Goal: Contribute content

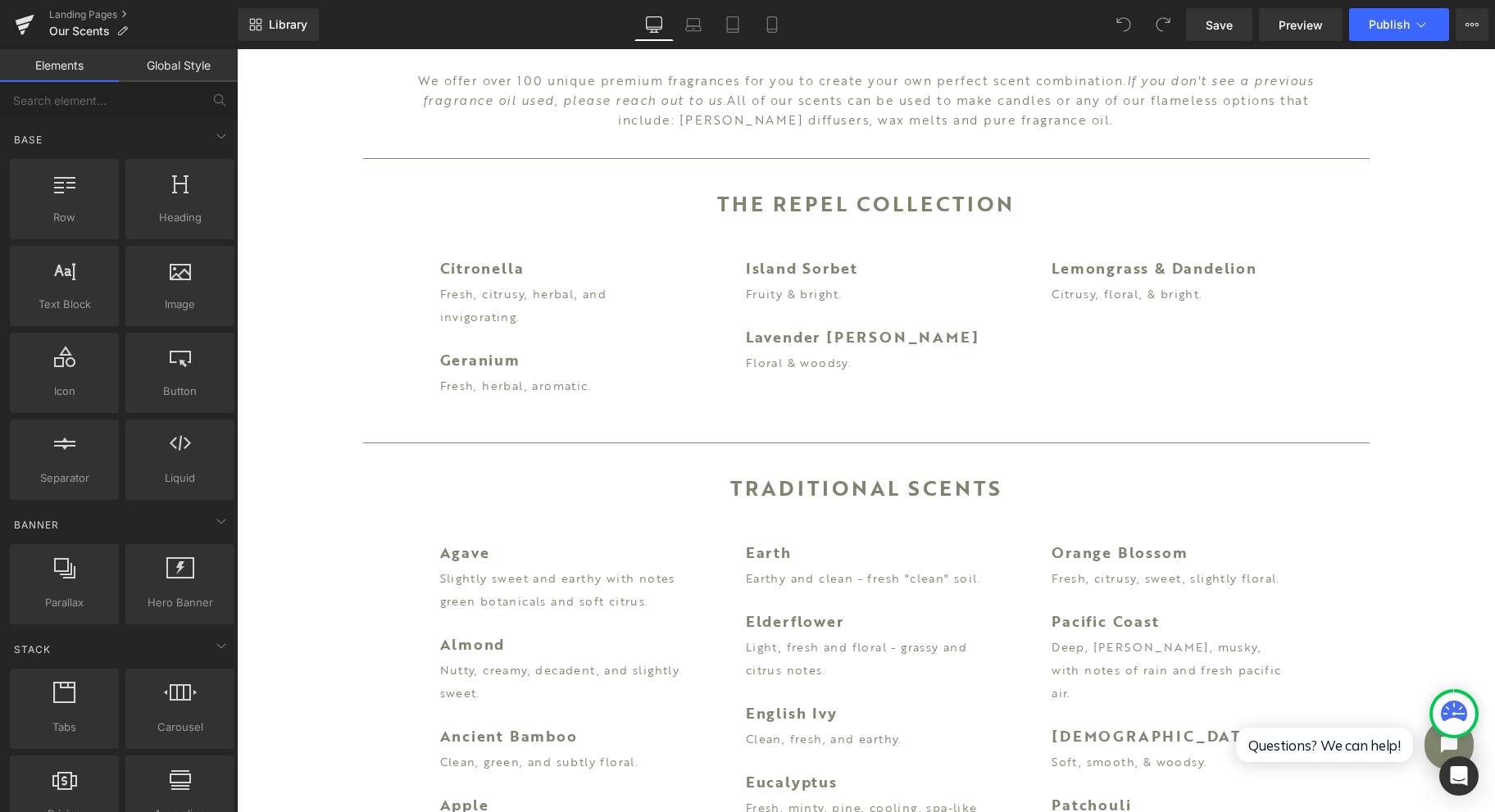
scroll to position [328, 0]
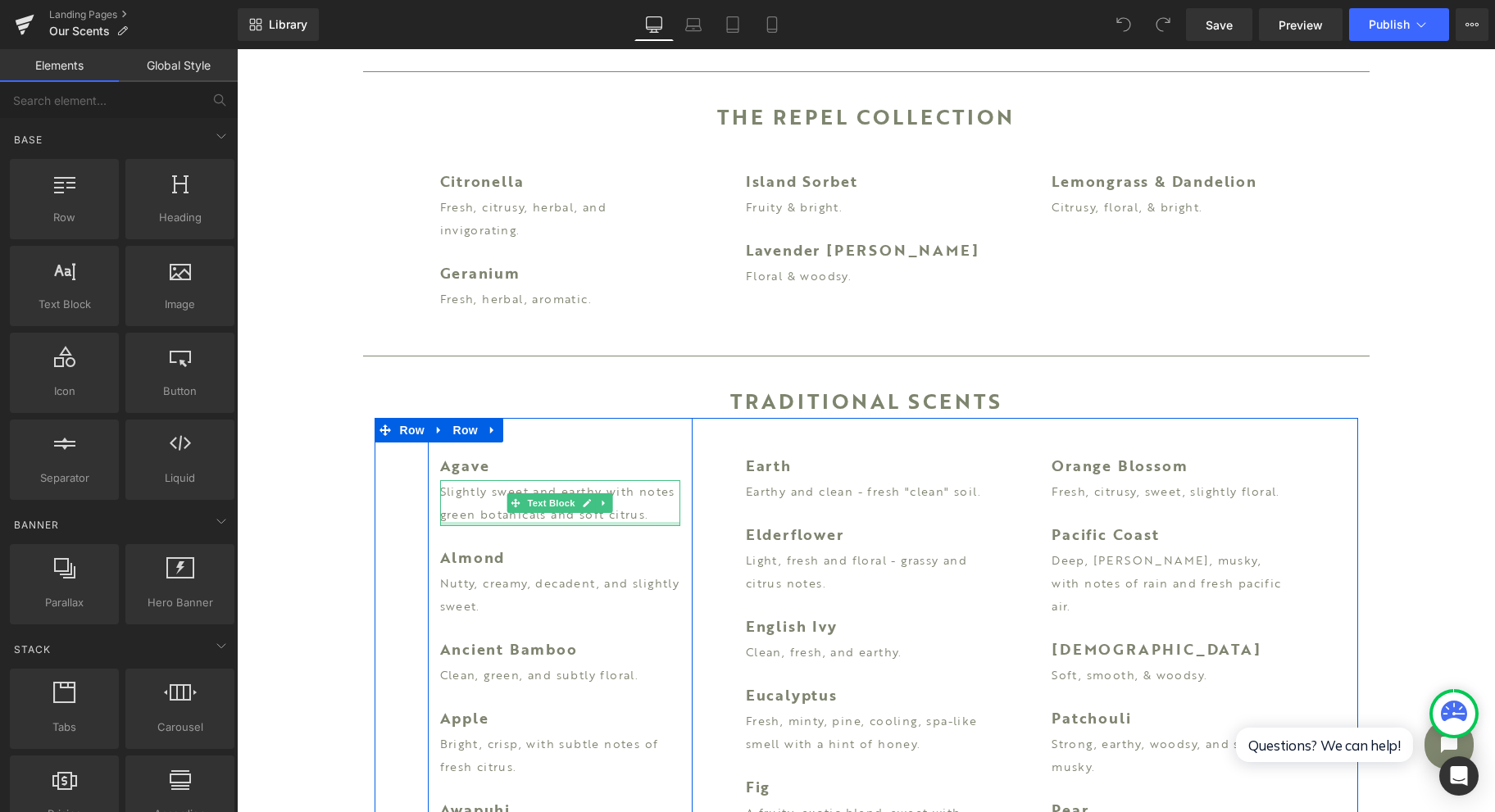
click at [441, 516] on p "Slightly sweet and earthy with notes green botanicals and soft citrus." at bounding box center [561, 503] width 241 height 46
click at [449, 507] on p "Slightly sweet and earthy with notes green botanicals and soft citrus." at bounding box center [561, 503] width 241 height 46
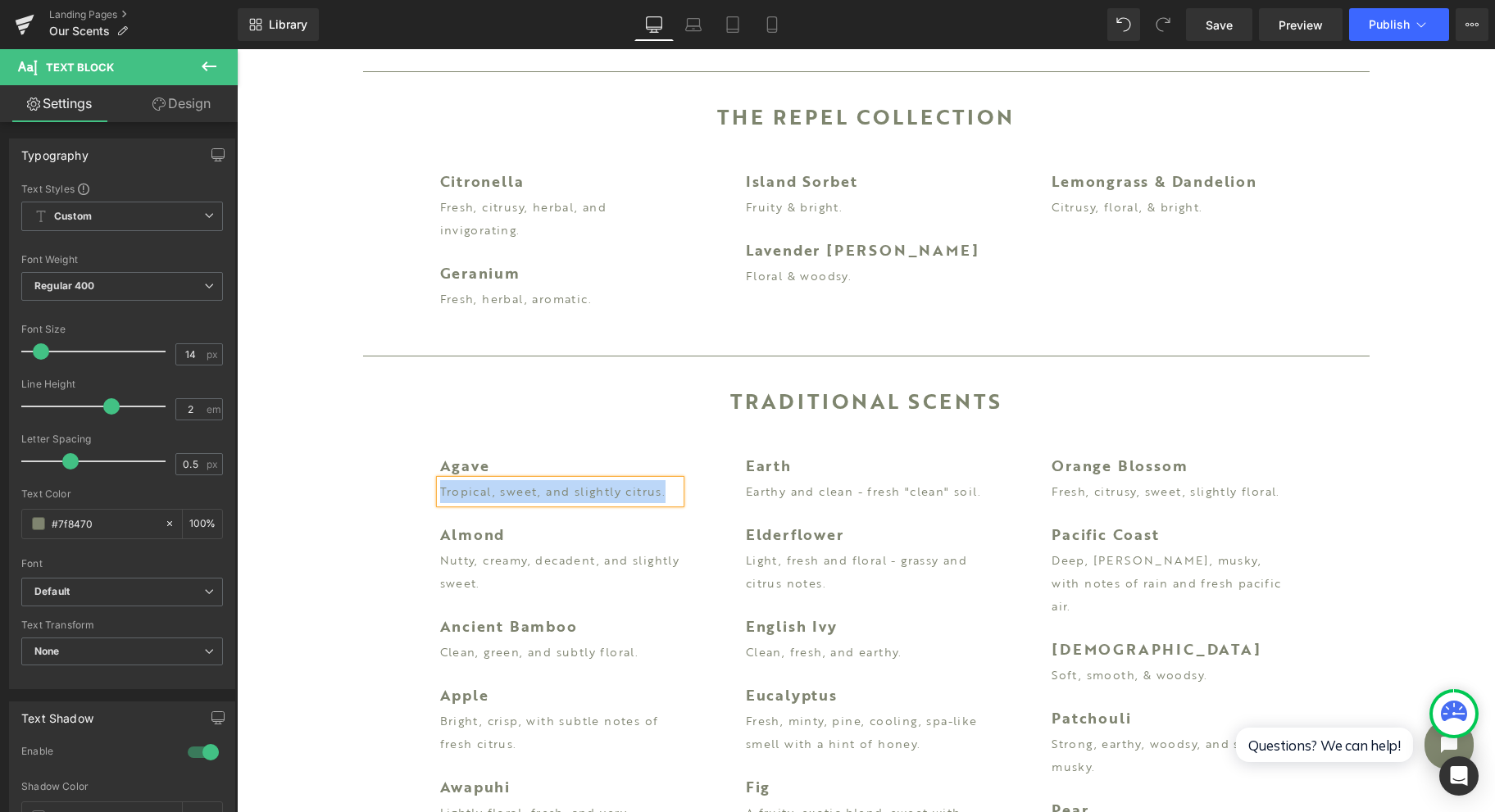
copy p "Tropical, sweet, and slightly citrus."
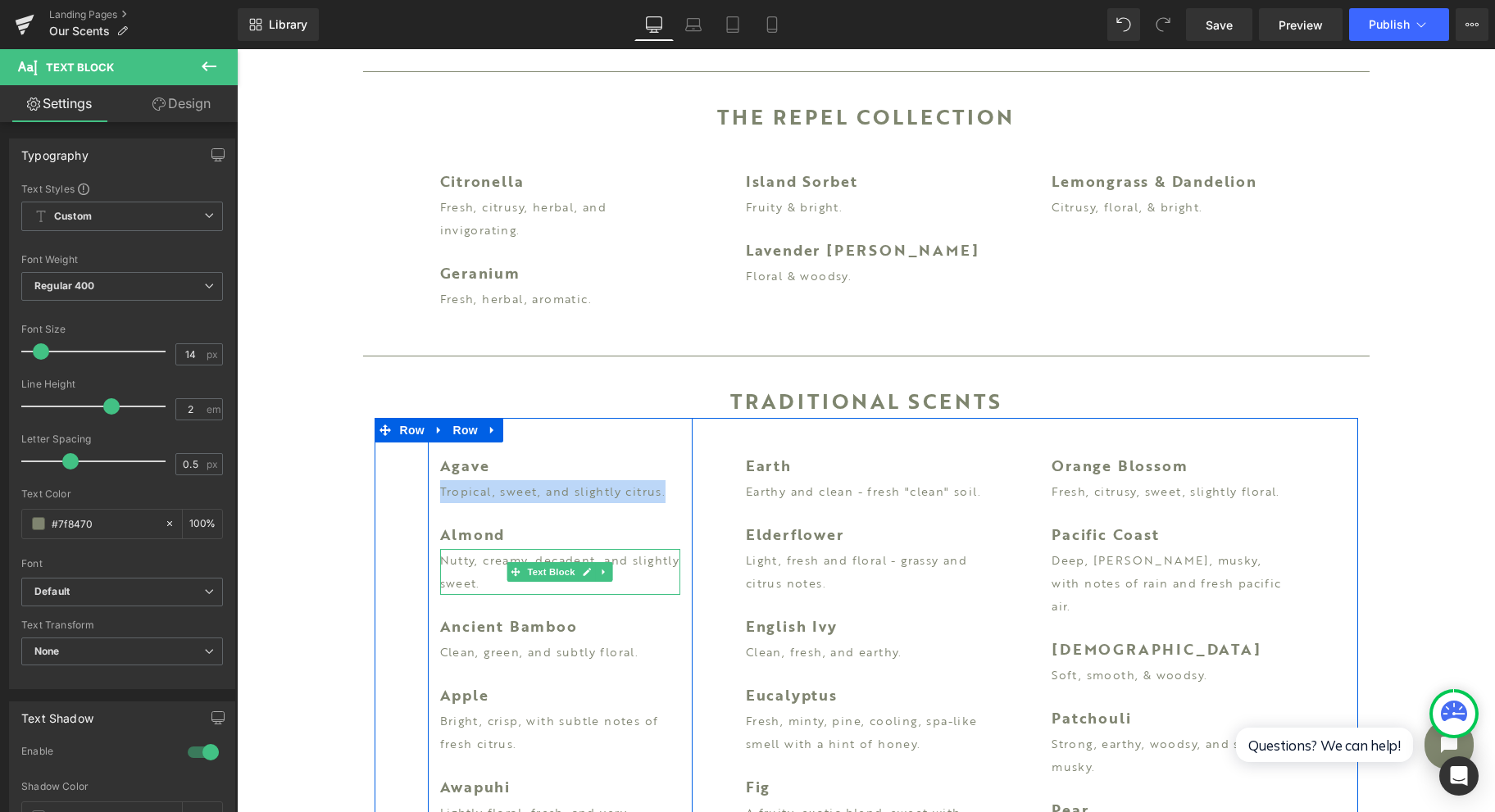
drag, startPoint x: 490, startPoint y: 573, endPoint x: 474, endPoint y: 580, distance: 17.5
click at [490, 573] on p "Nutty, creamy, decadent, and slightly sweet." at bounding box center [561, 572] width 241 height 46
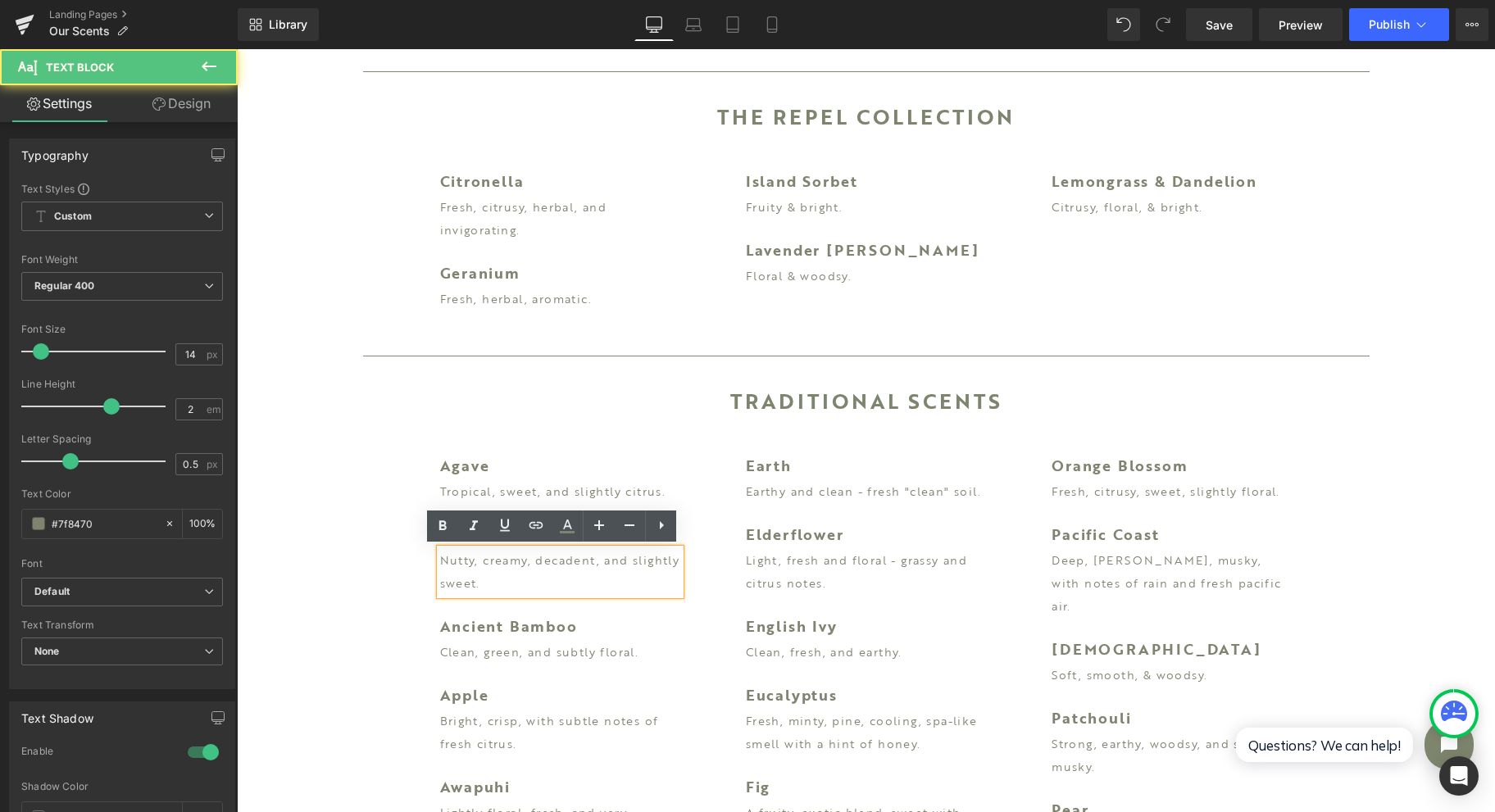
drag, startPoint x: 554, startPoint y: 588, endPoint x: 431, endPoint y: 559, distance: 126.4
click at [441, 559] on div "Nutty, creamy, decadent, and slightly sweet." at bounding box center [561, 572] width 241 height 46
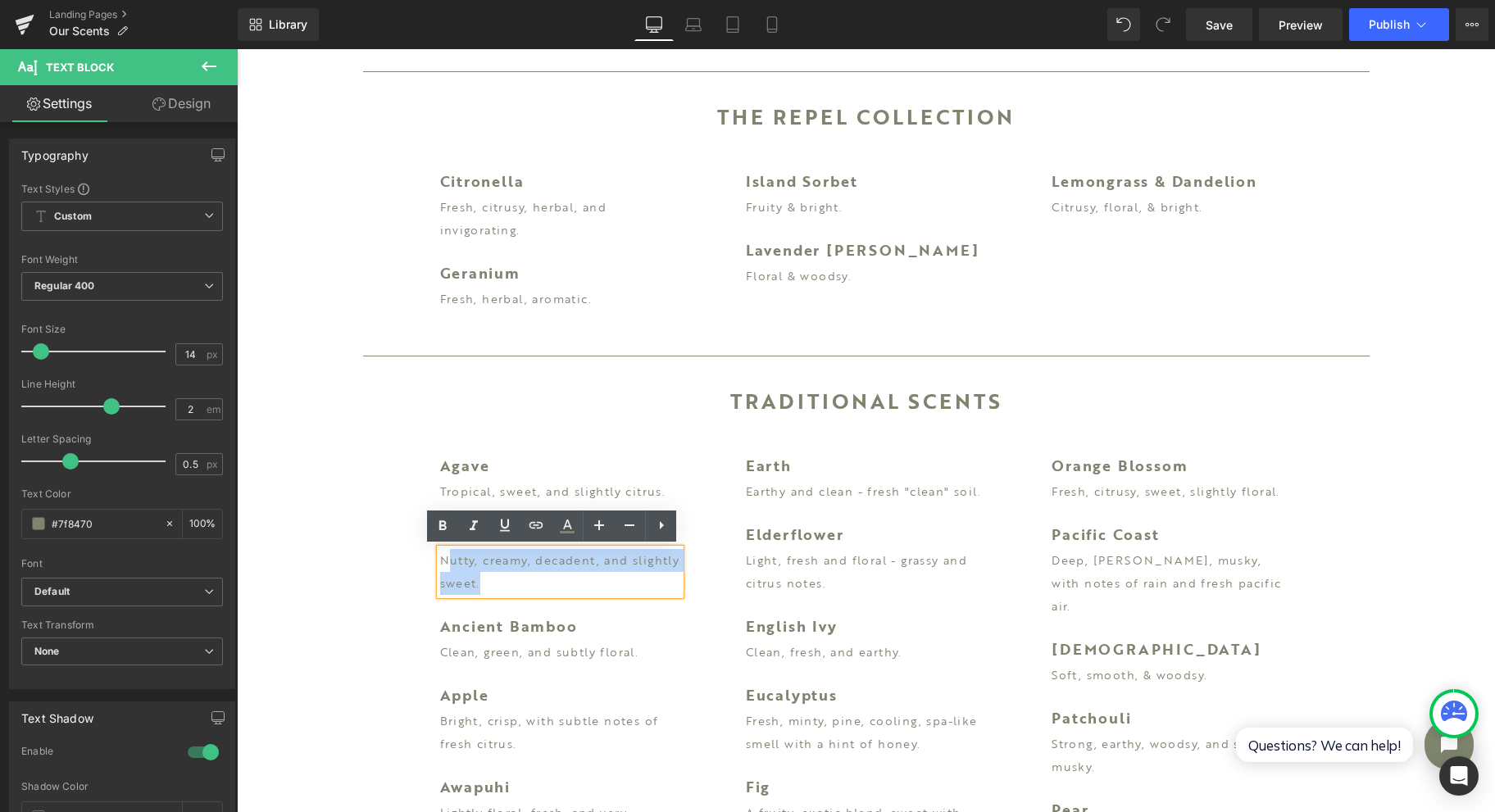
drag, startPoint x: 529, startPoint y: 581, endPoint x: 440, endPoint y: 560, distance: 91.4
click at [441, 560] on p "Nutty, creamy, decadent, and slightly sweet." at bounding box center [561, 572] width 241 height 46
copy div "Nutty, creamy, decadent, and slightly sweet."
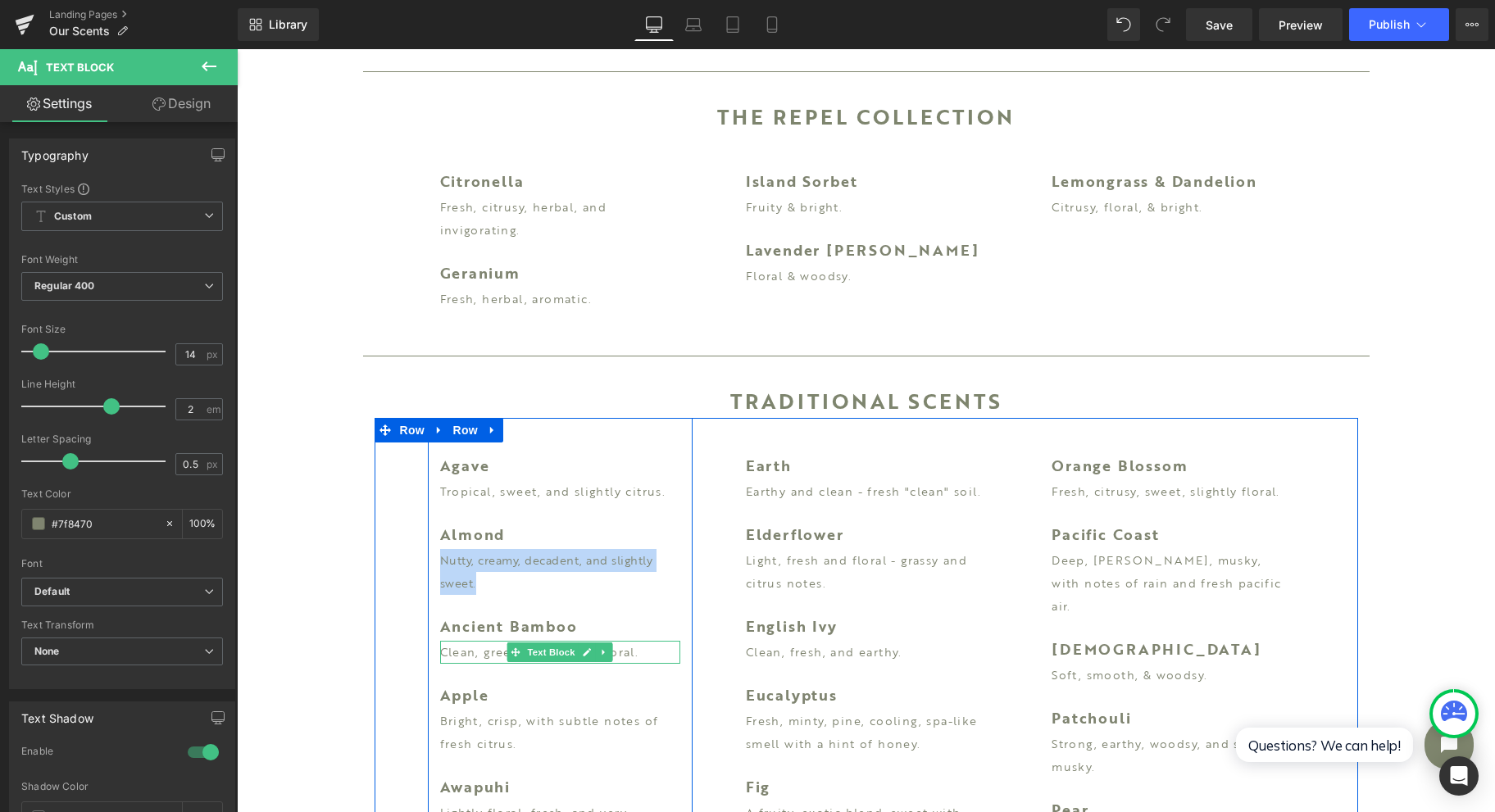
drag, startPoint x: 469, startPoint y: 656, endPoint x: 636, endPoint y: 656, distance: 167.0
click at [468, 656] on p "Clean, green, and subtly floral." at bounding box center [561, 652] width 241 height 23
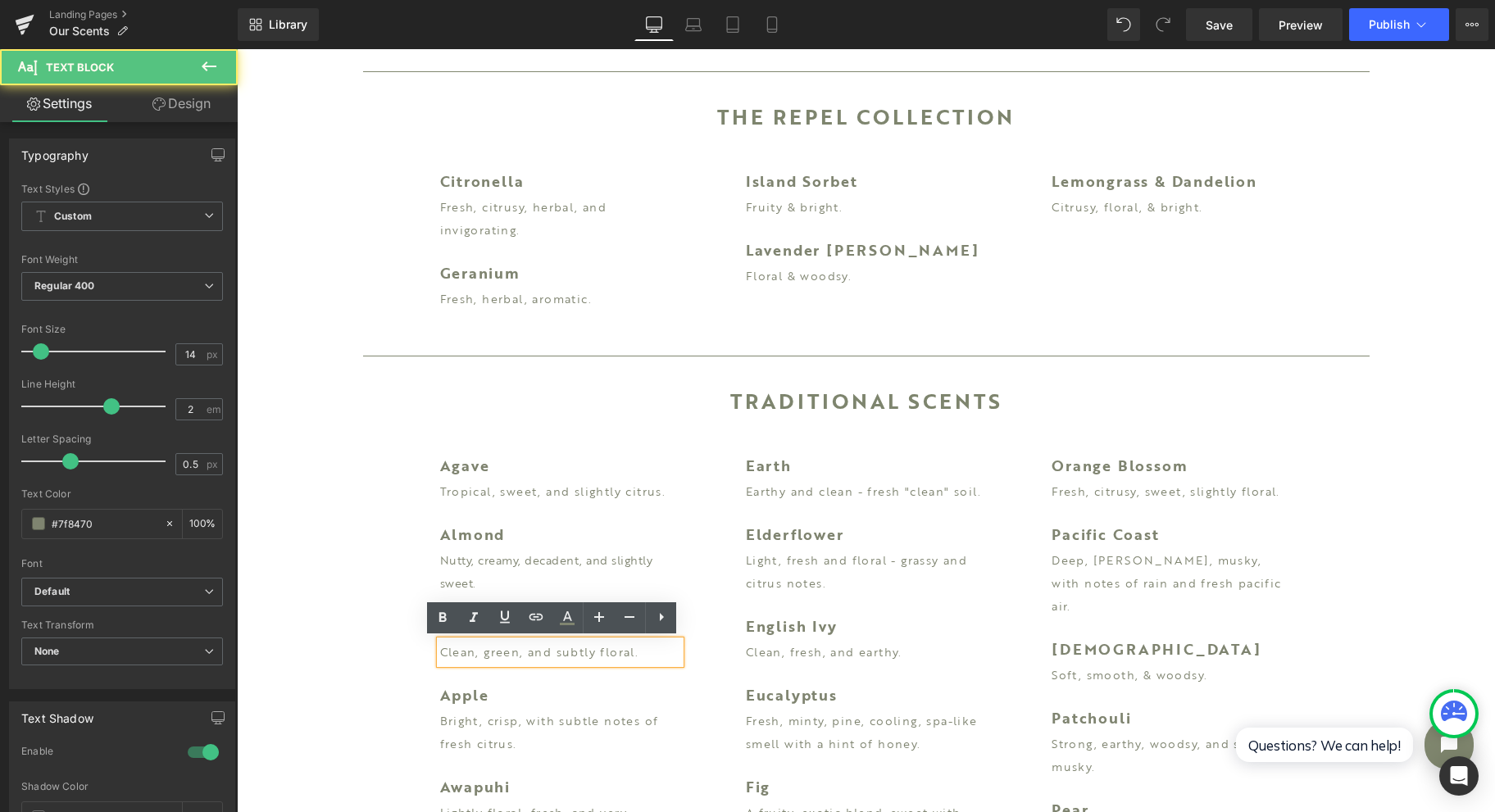
click at [636, 656] on p "Clean, green, and subtly floral." at bounding box center [561, 652] width 241 height 23
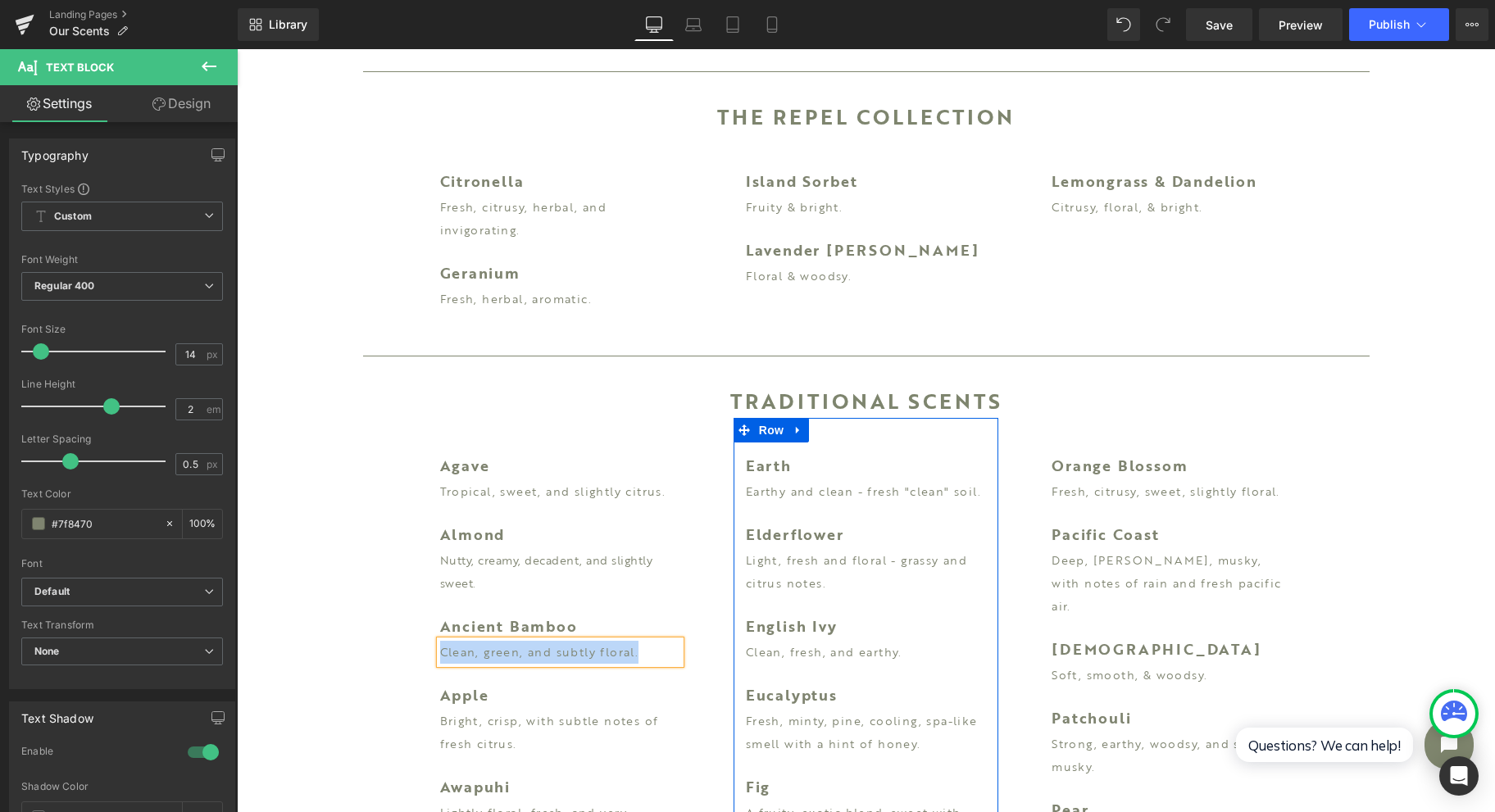
copy p "Clean, green, and subtly floral."
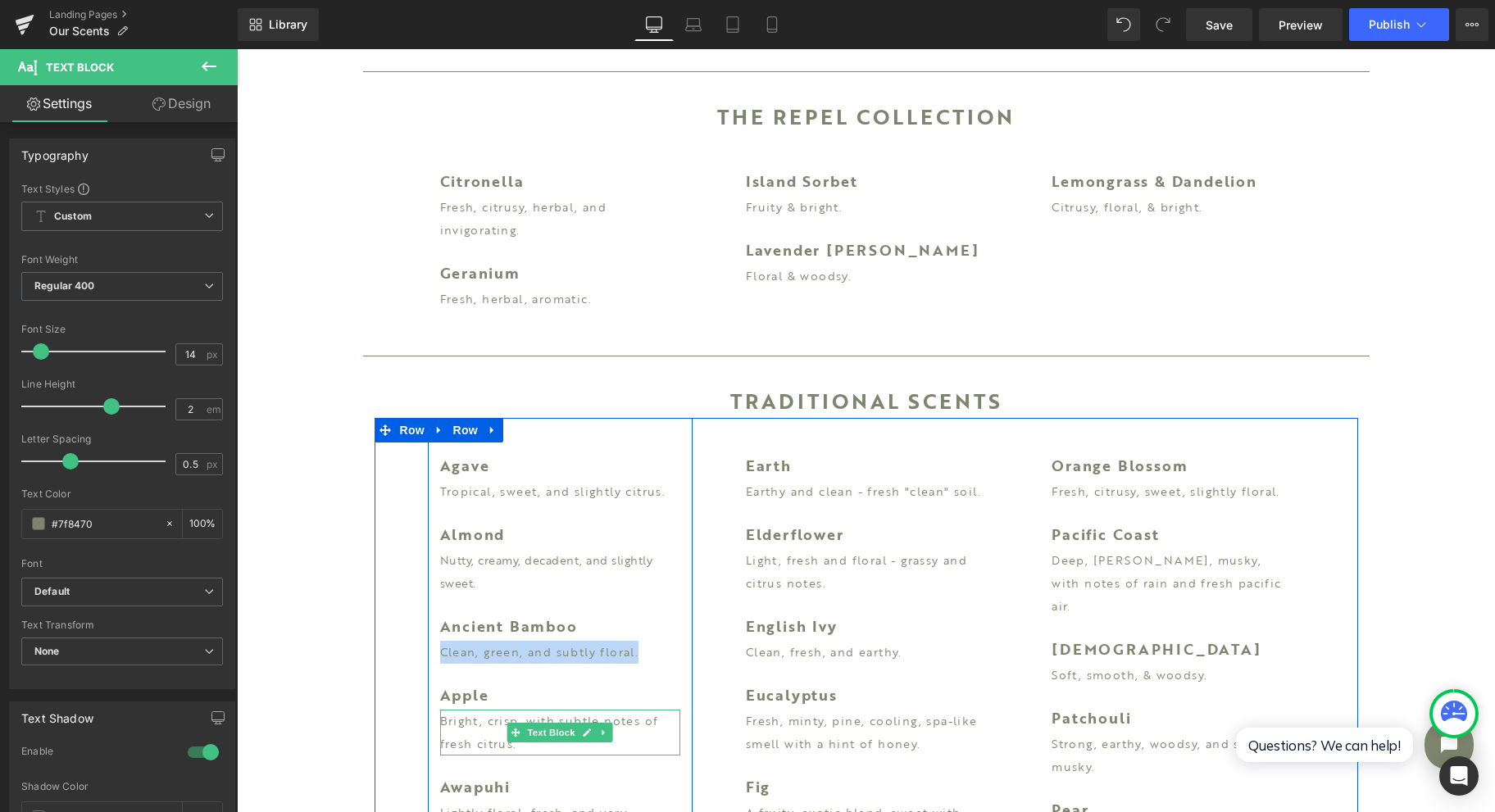
drag, startPoint x: 438, startPoint y: 746, endPoint x: 469, endPoint y: 753, distance: 31.8
click at [441, 746] on p "Bright, crisp, with subtle notes of fresh citrus." at bounding box center [561, 733] width 241 height 46
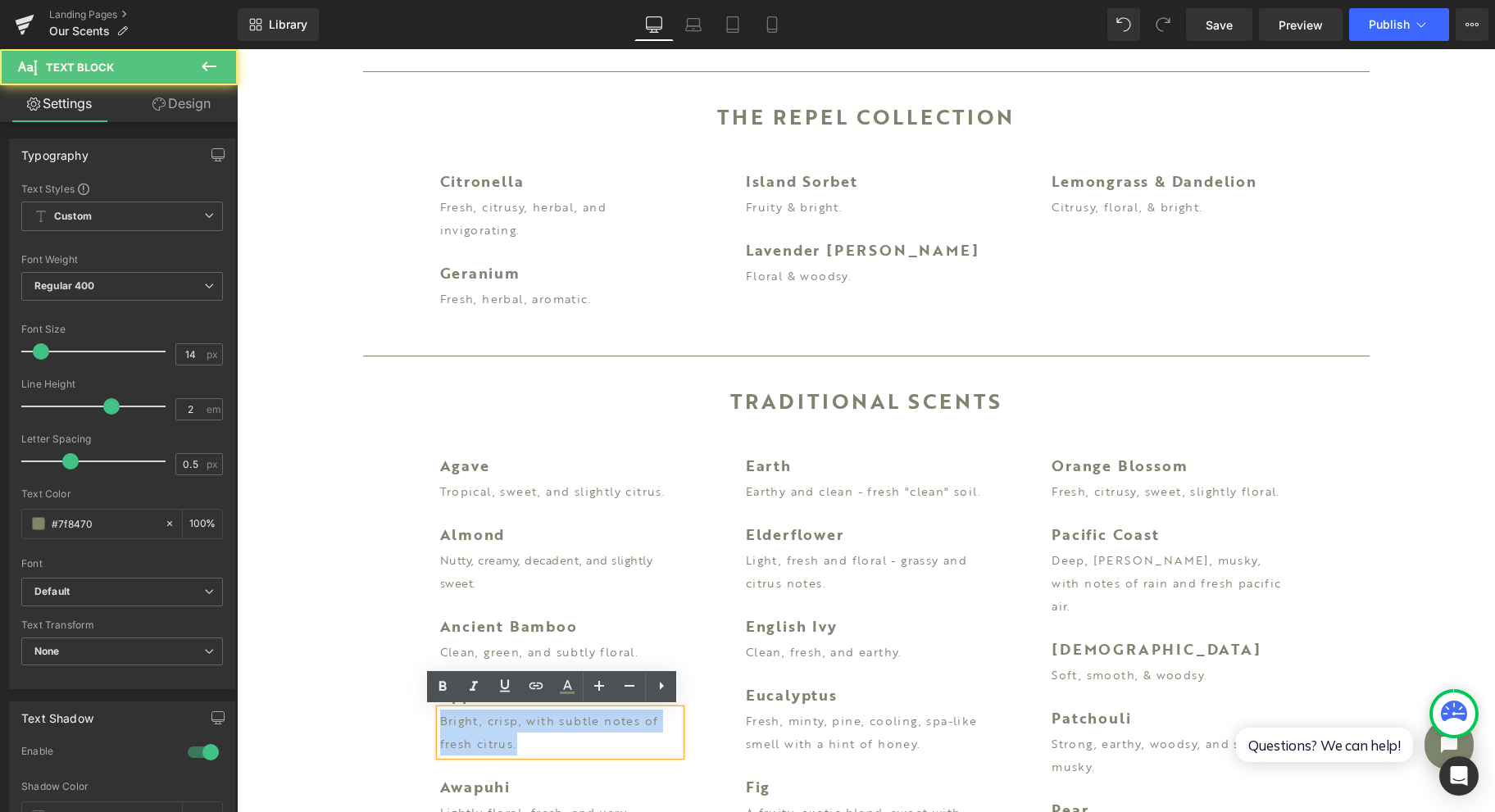
drag, startPoint x: 526, startPoint y: 743, endPoint x: 414, endPoint y: 717, distance: 115.0
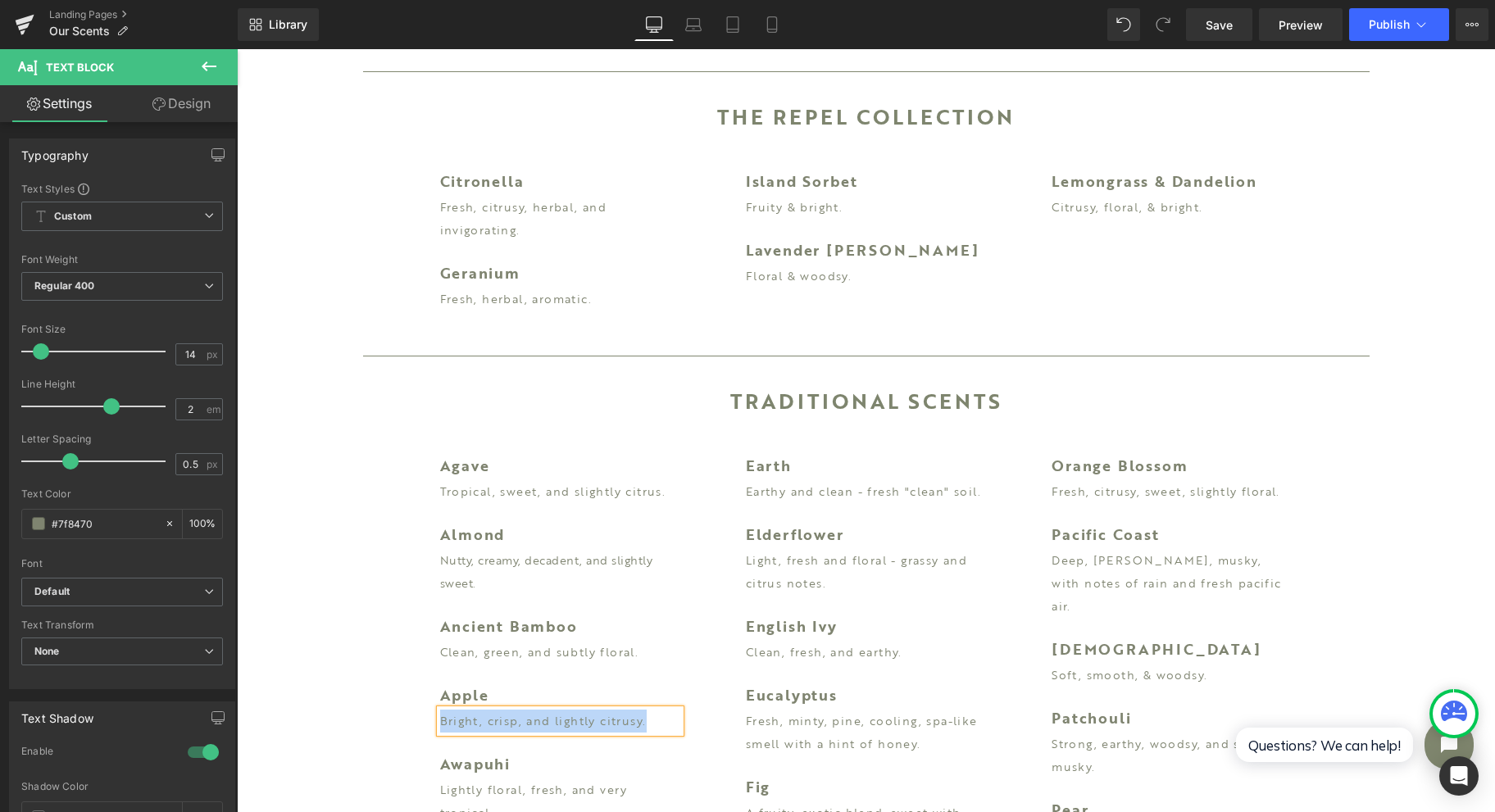
click at [596, 698] on link at bounding box center [604, 695] width 17 height 19
click at [554, 719] on p "Bright, crisp, and lightly citrusy." at bounding box center [561, 721] width 241 height 23
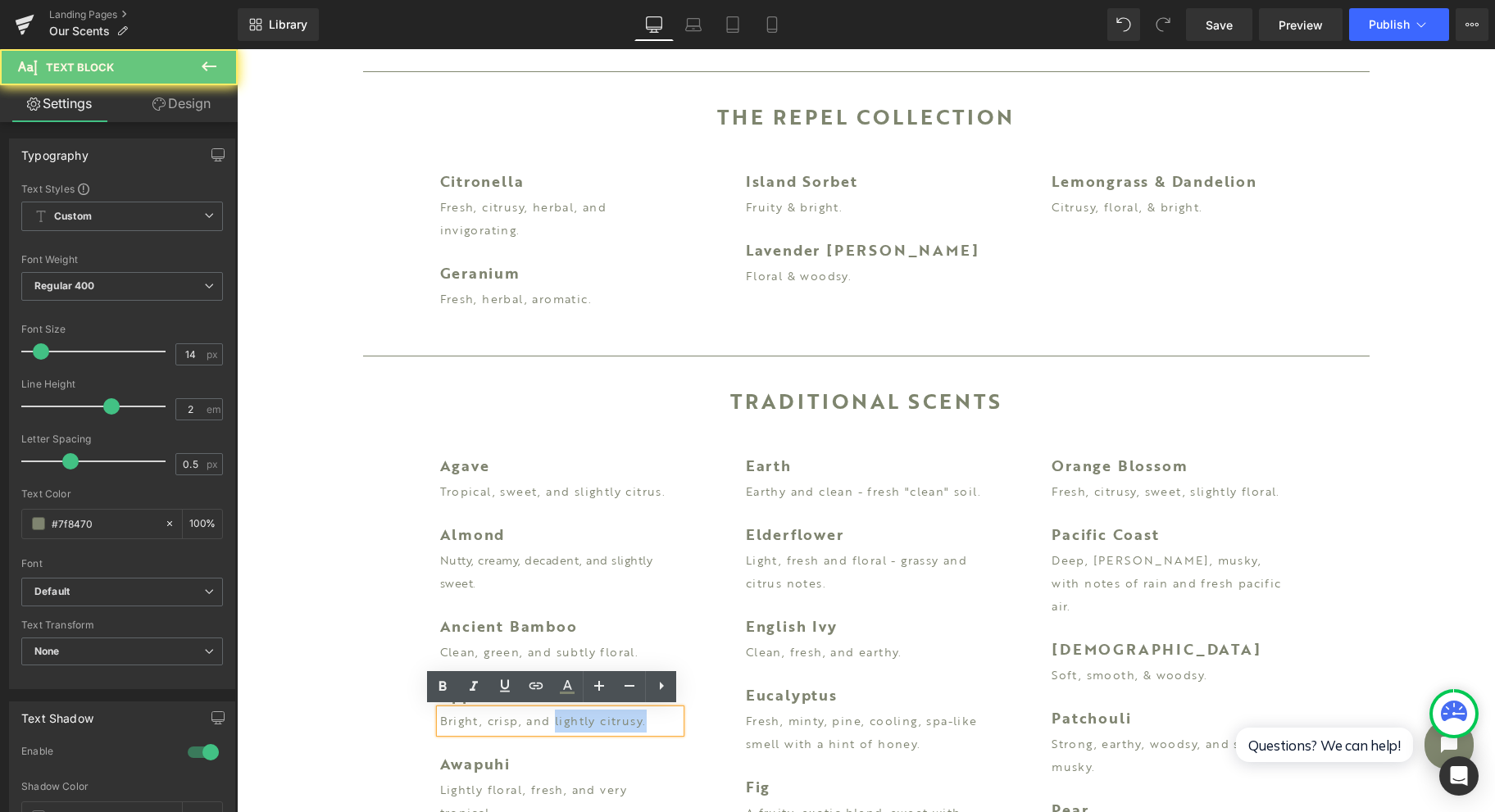
drag, startPoint x: 544, startPoint y: 718, endPoint x: 818, endPoint y: 717, distance: 274.0
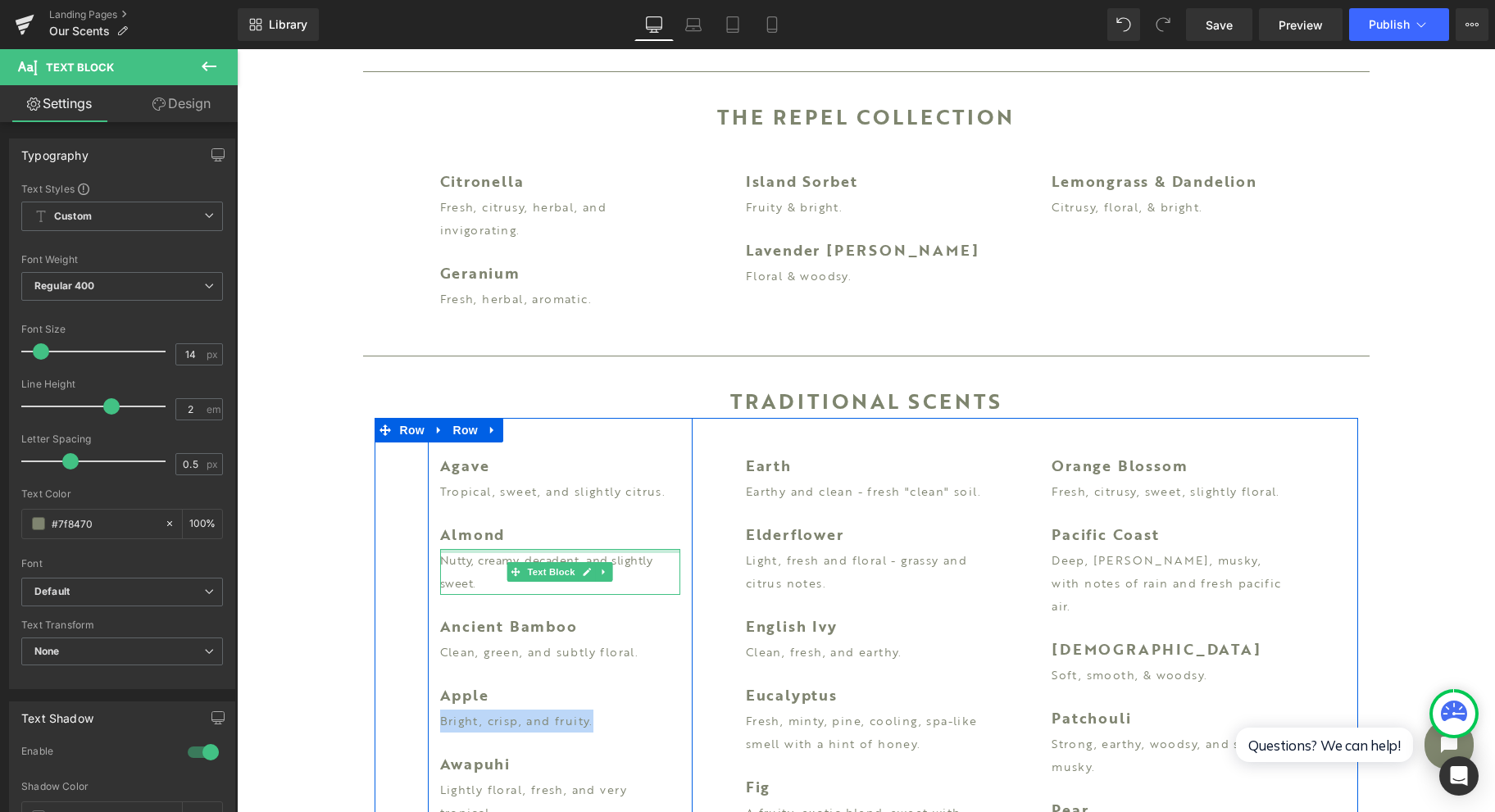
copy p "Bright, crisp, and fruity."
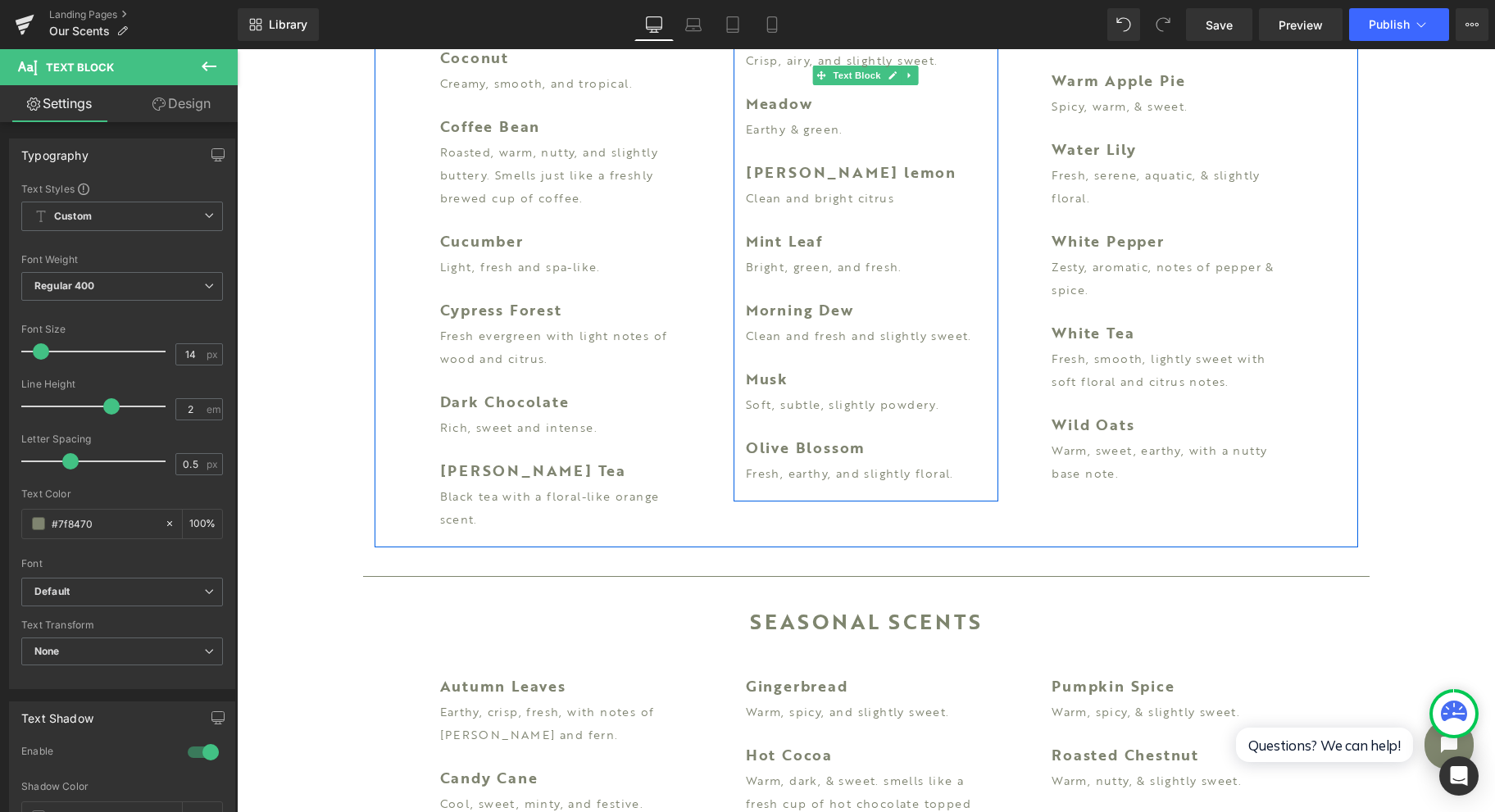
scroll to position [3607, 0]
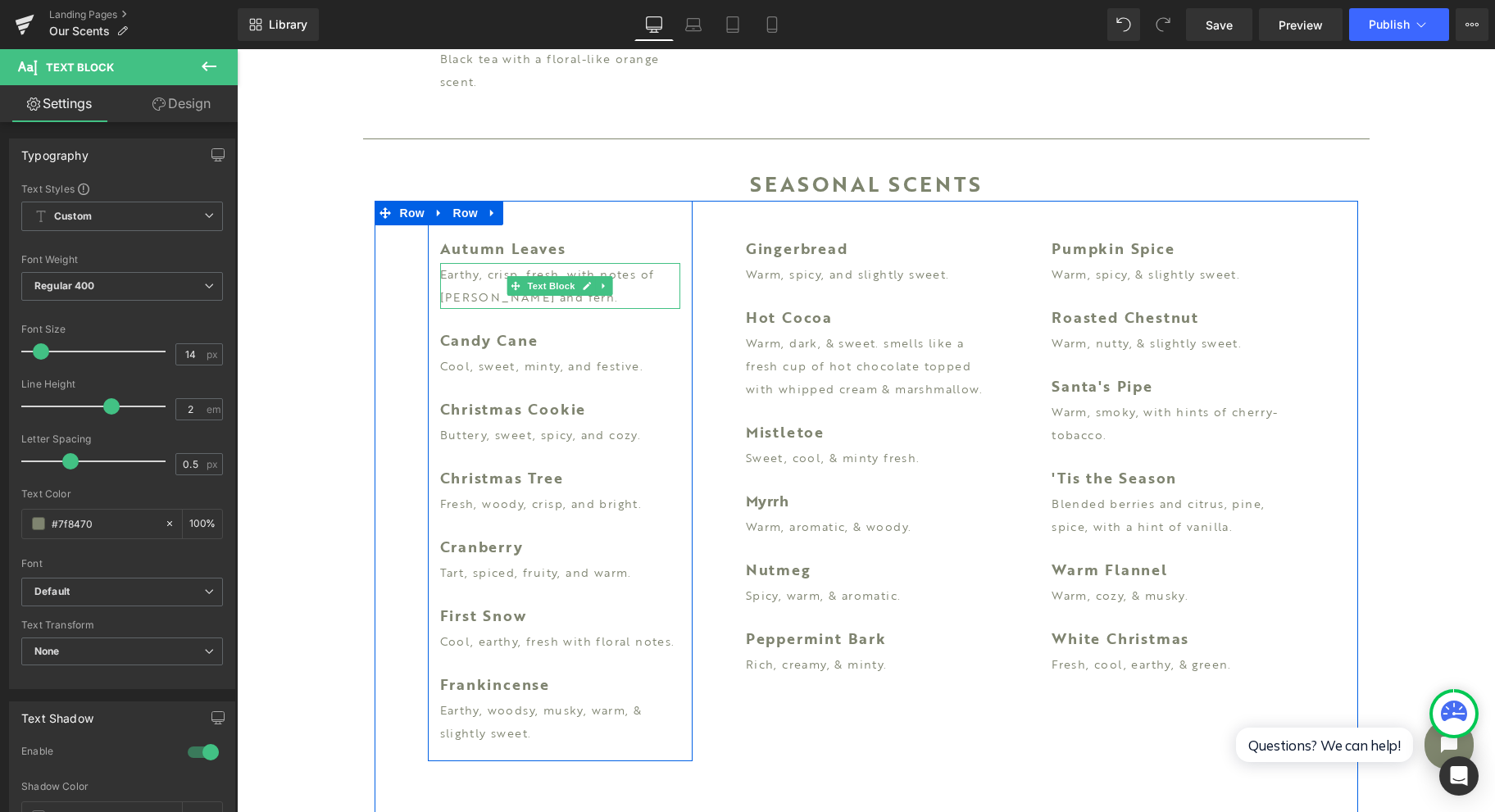
click at [482, 268] on p "Earthy, crisp, fresh, with notes of [PERSON_NAME] and fern." at bounding box center [561, 286] width 241 height 46
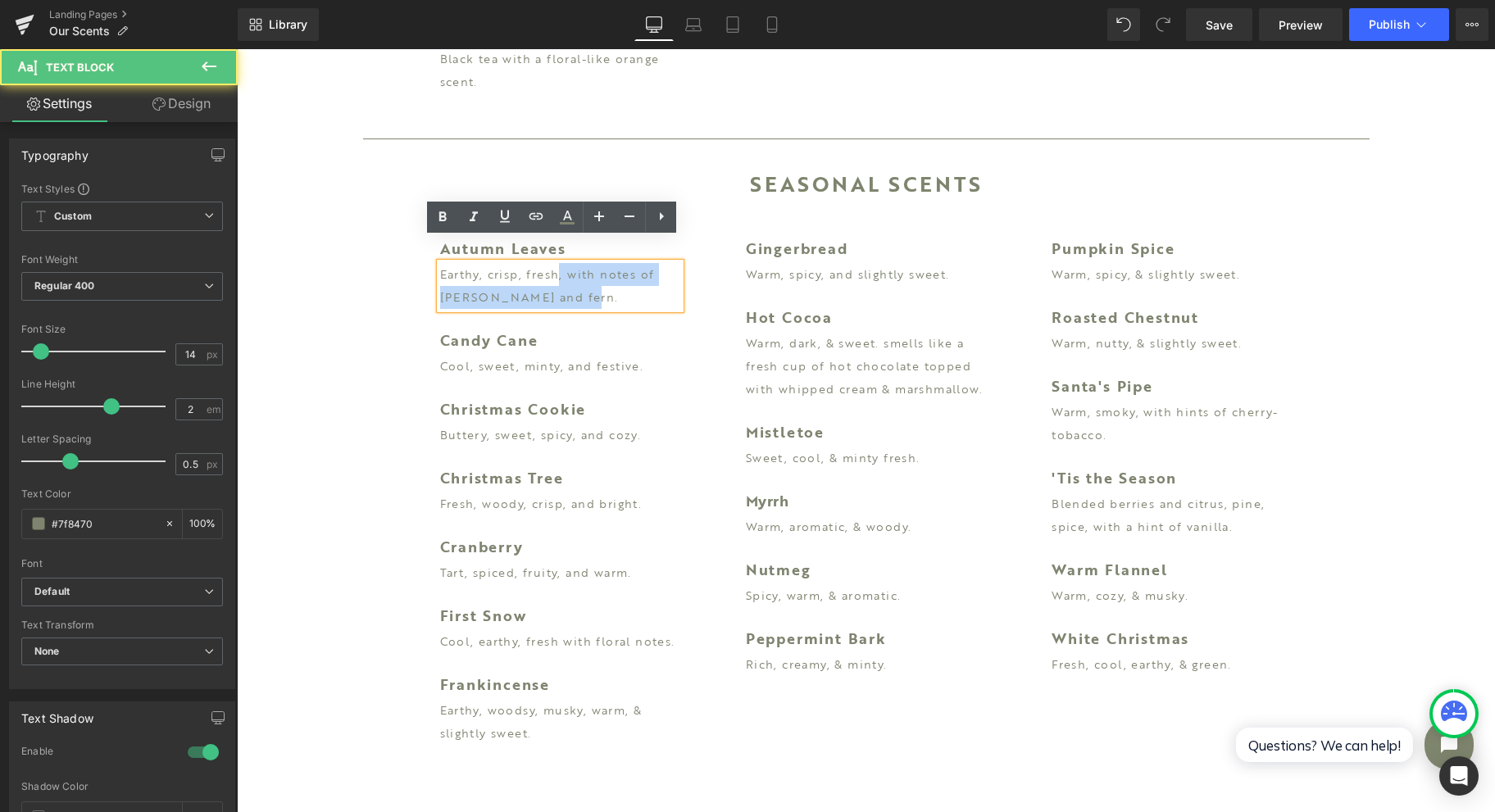
drag, startPoint x: 550, startPoint y: 247, endPoint x: 608, endPoint y: 292, distance: 73.4
click at [608, 292] on div "Autumn Leaves Text Block Earthy, crisp, fresh, with notes of patchouli and fern…" at bounding box center [561, 489] width 265 height 528
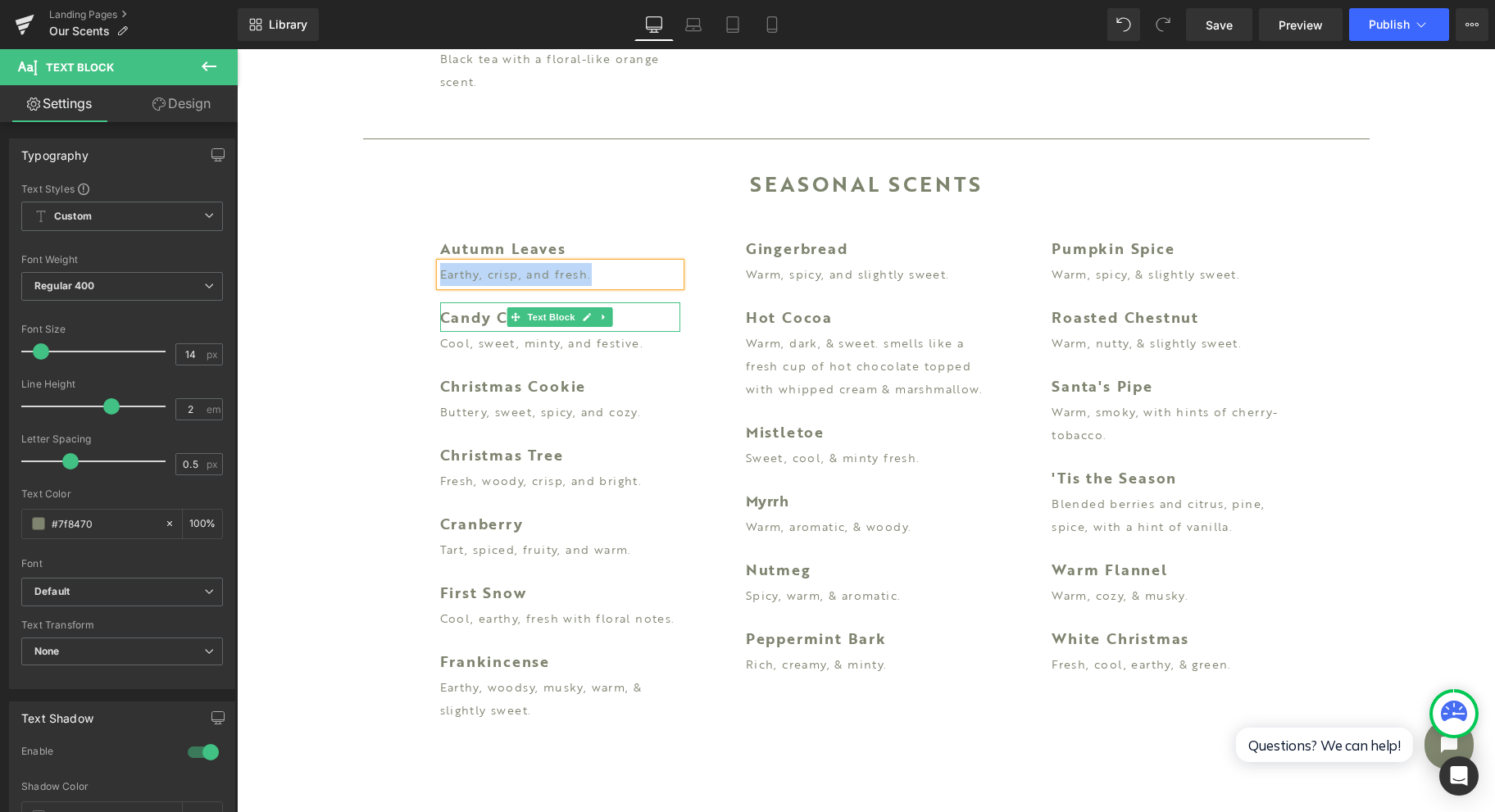
copy p "Earthy, crisp, and fresh."
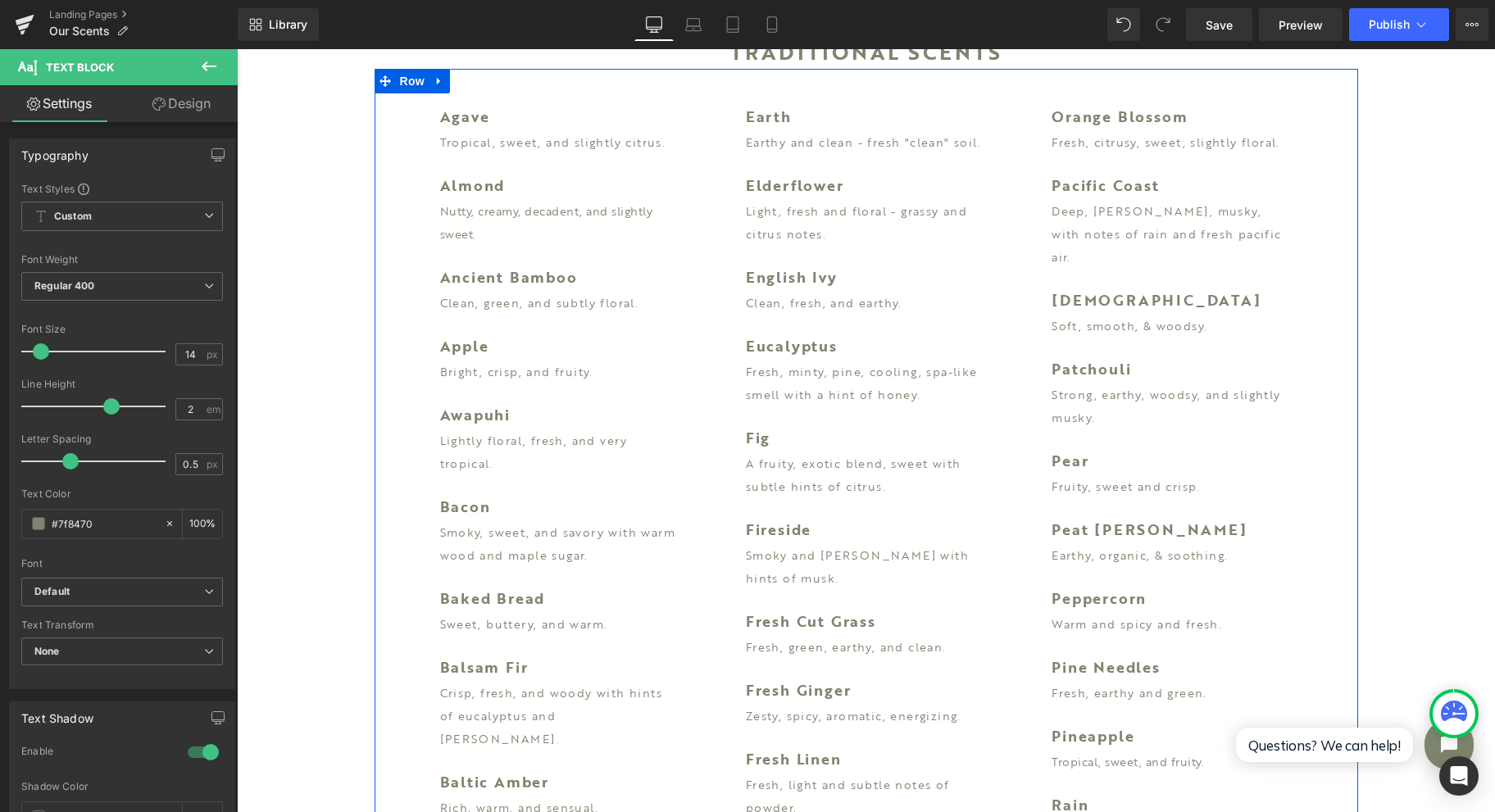
scroll to position [874, 0]
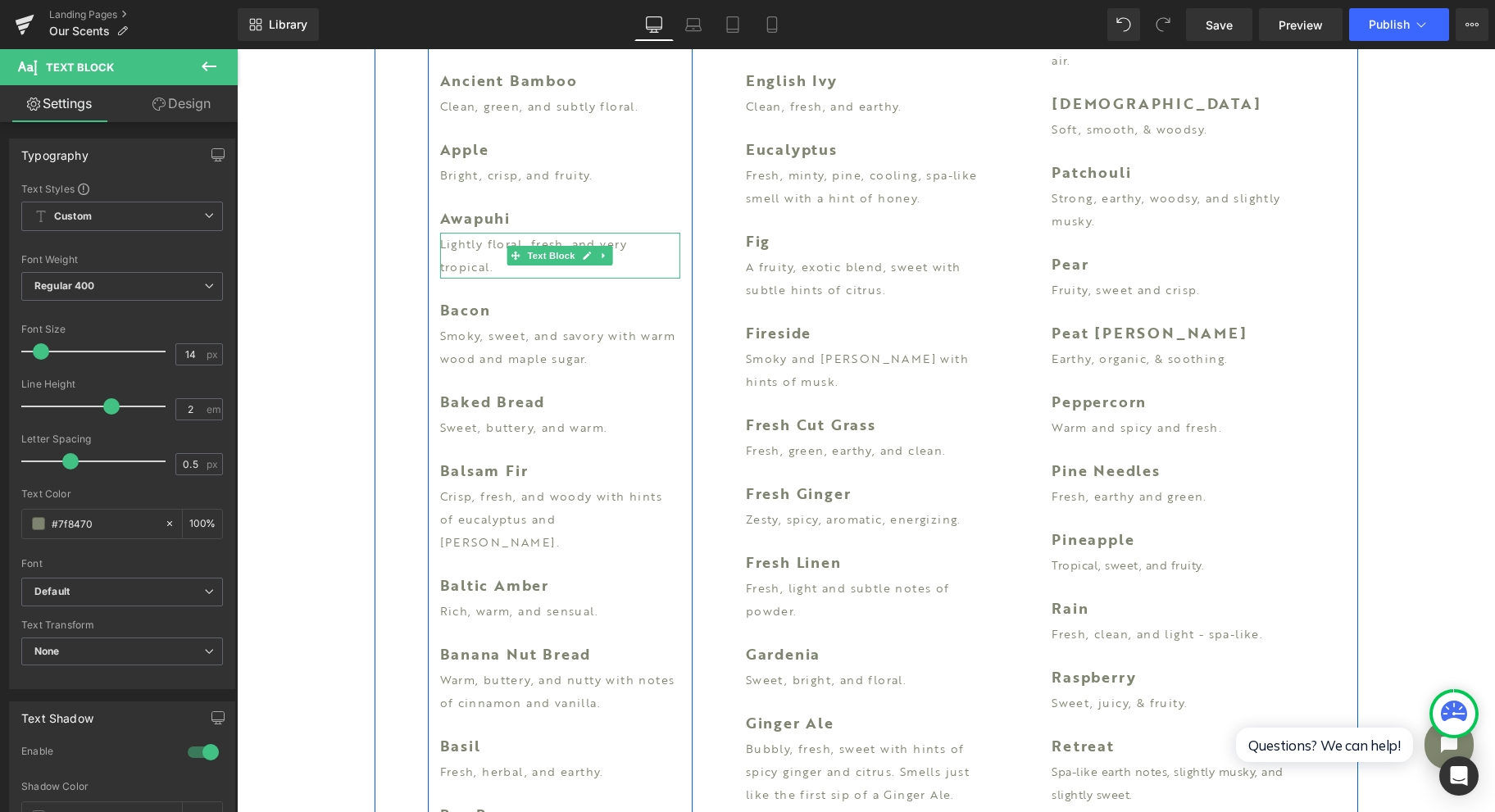
click at [457, 262] on p "Lightly floral, fresh, and very tropical." at bounding box center [561, 256] width 241 height 46
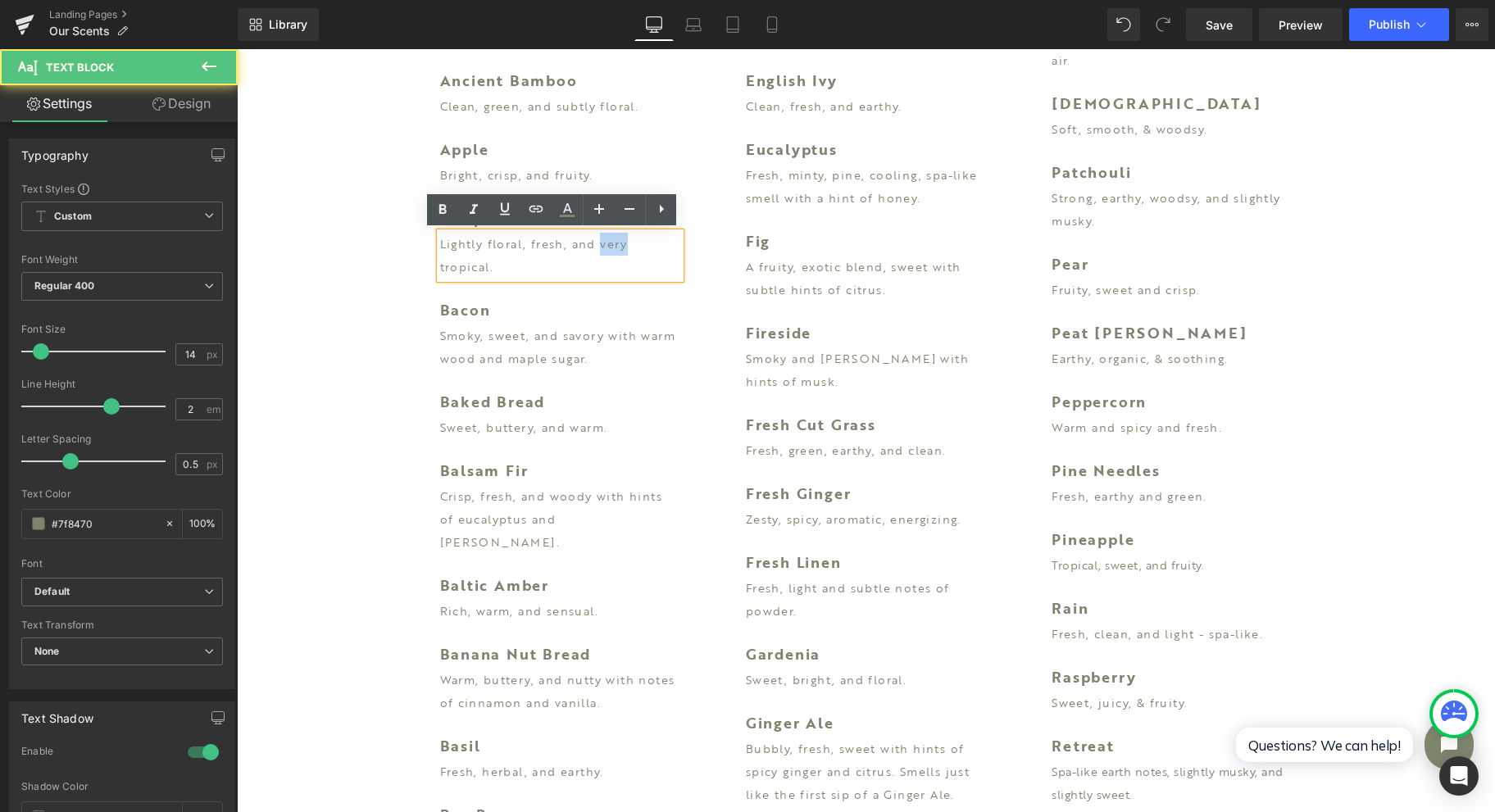
drag, startPoint x: 619, startPoint y: 246, endPoint x: 663, endPoint y: 250, distance: 44.2
click at [663, 250] on p "Lightly floral, fresh, and very tropical." at bounding box center [561, 256] width 241 height 46
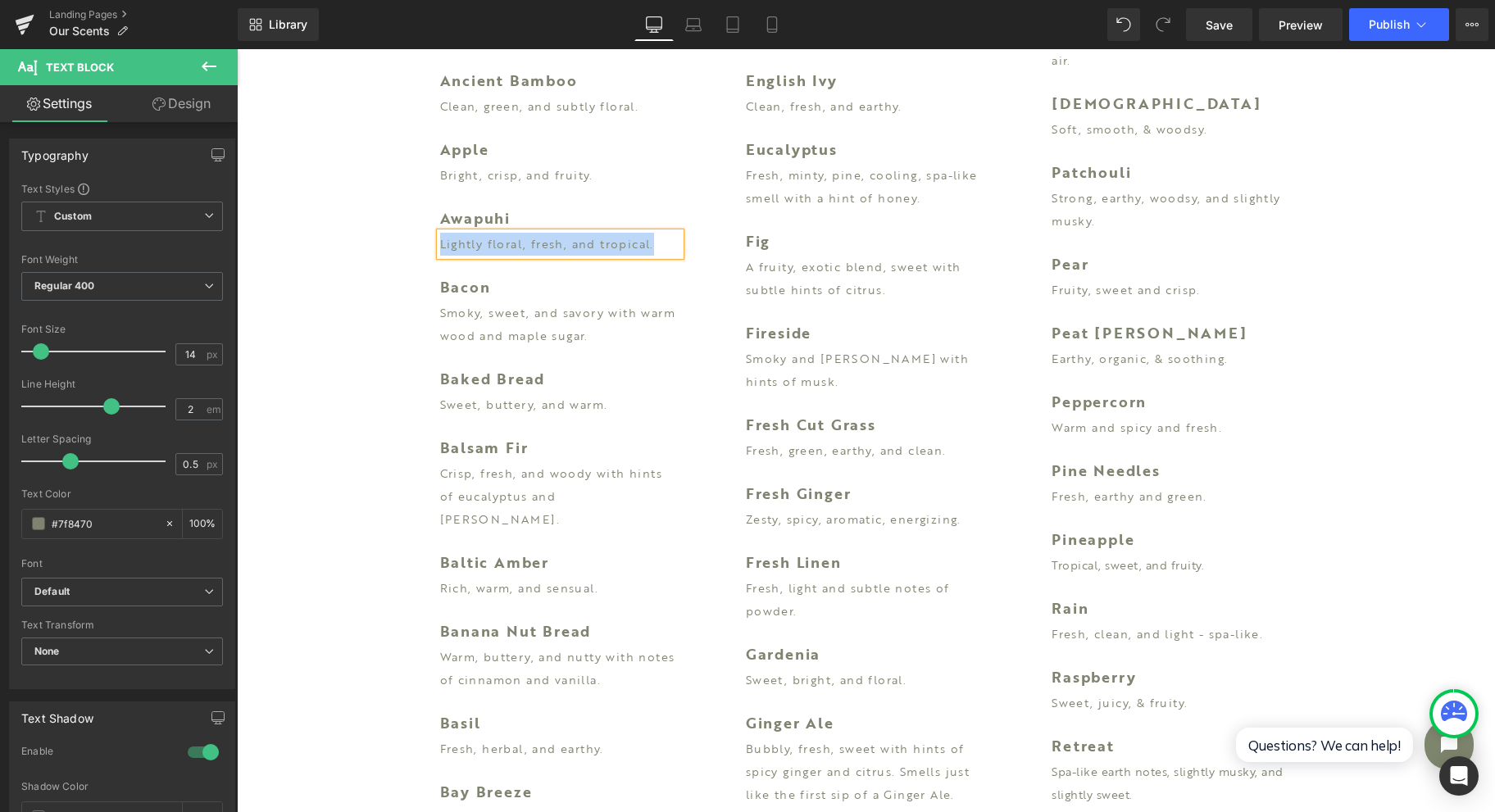
copy p "Lightly floral, fresh, and tropical."
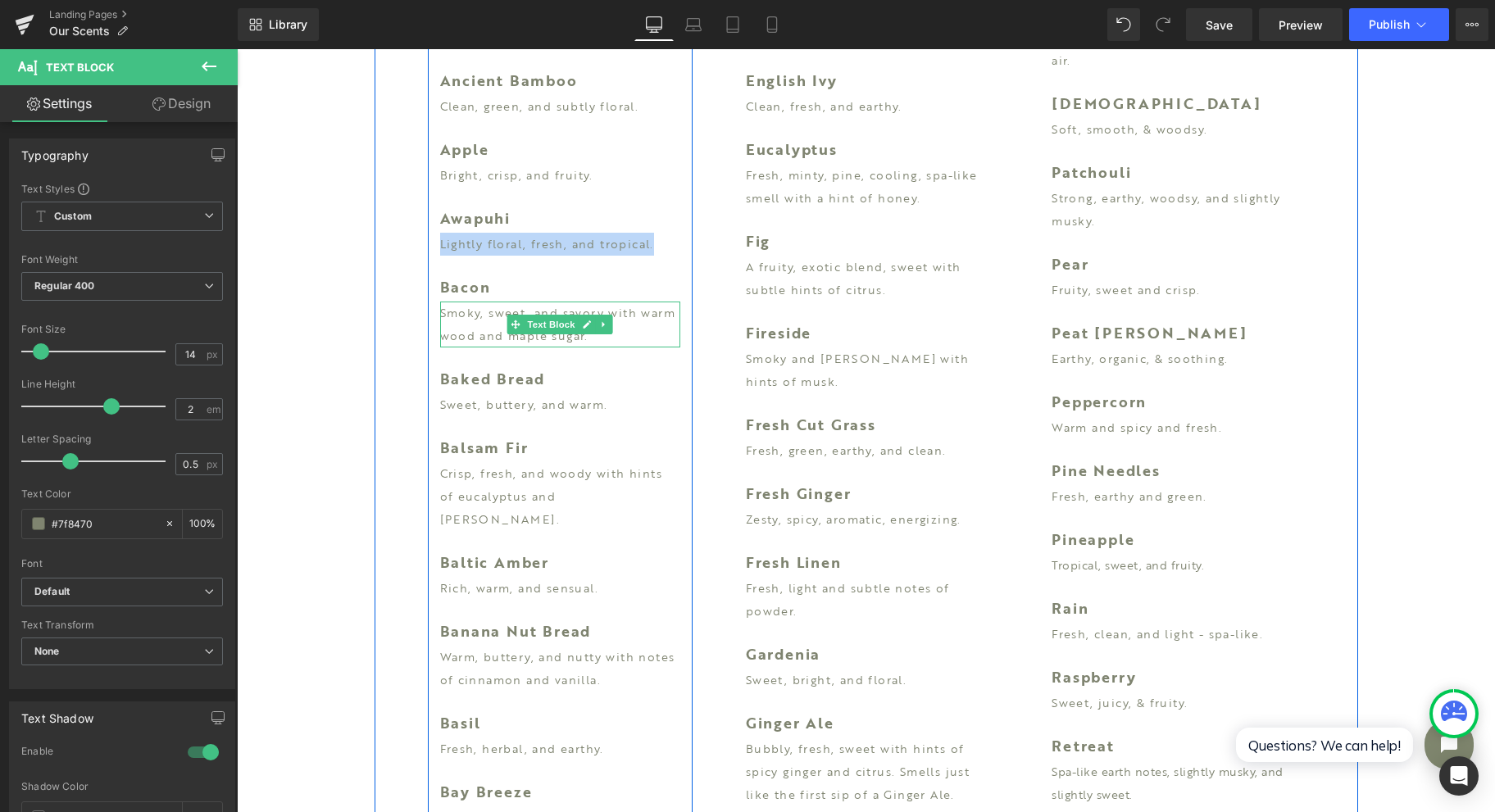
drag, startPoint x: 504, startPoint y: 317, endPoint x: 490, endPoint y: 315, distance: 14.1
click at [507, 316] on span at bounding box center [516, 324] width 17 height 19
click at [490, 315] on p "Smoky, sweet, and savory with warm wood and maple sugar." at bounding box center [561, 324] width 241 height 46
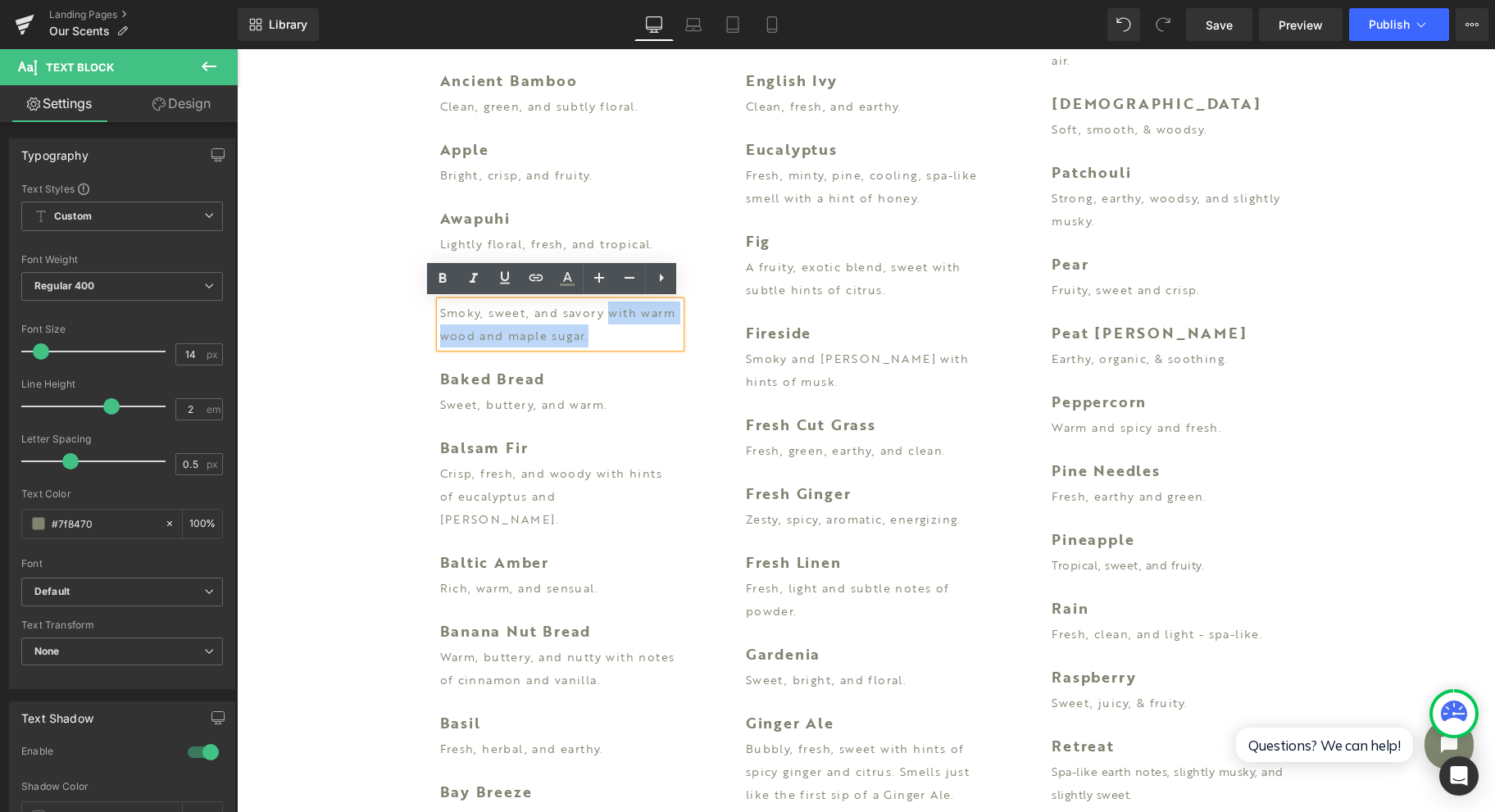
drag, startPoint x: 591, startPoint y: 334, endPoint x: 604, endPoint y: 320, distance: 19.1
click at [604, 320] on p "Smoky, sweet, and savory with warm wood and maple sugar." at bounding box center [561, 324] width 241 height 46
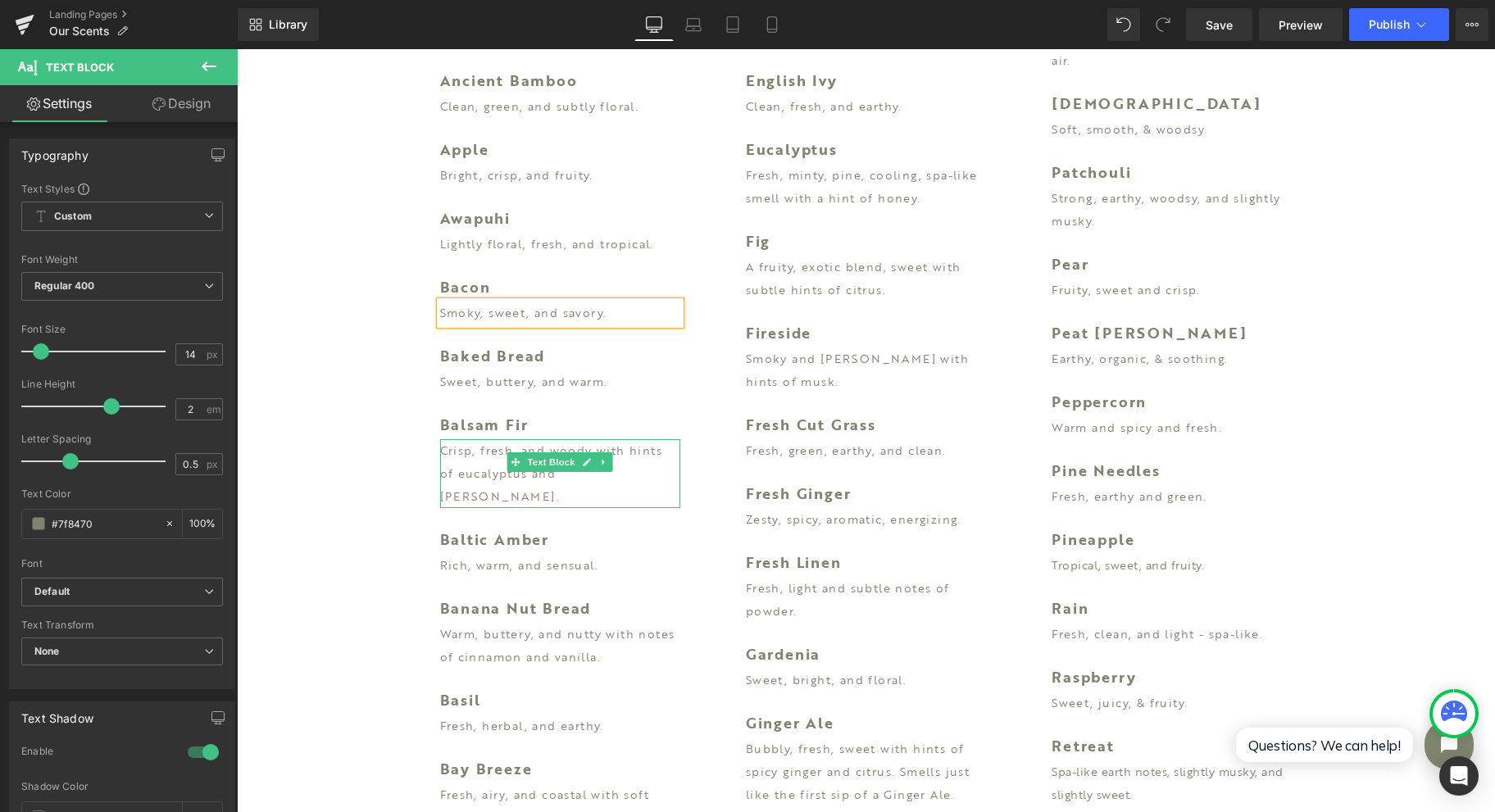
drag, startPoint x: 489, startPoint y: 462, endPoint x: 564, endPoint y: 470, distance: 75.4
click at [489, 462] on p "Crisp, fresh, and woody with hints of eucalyptus and [PERSON_NAME]." at bounding box center [561, 474] width 241 height 69
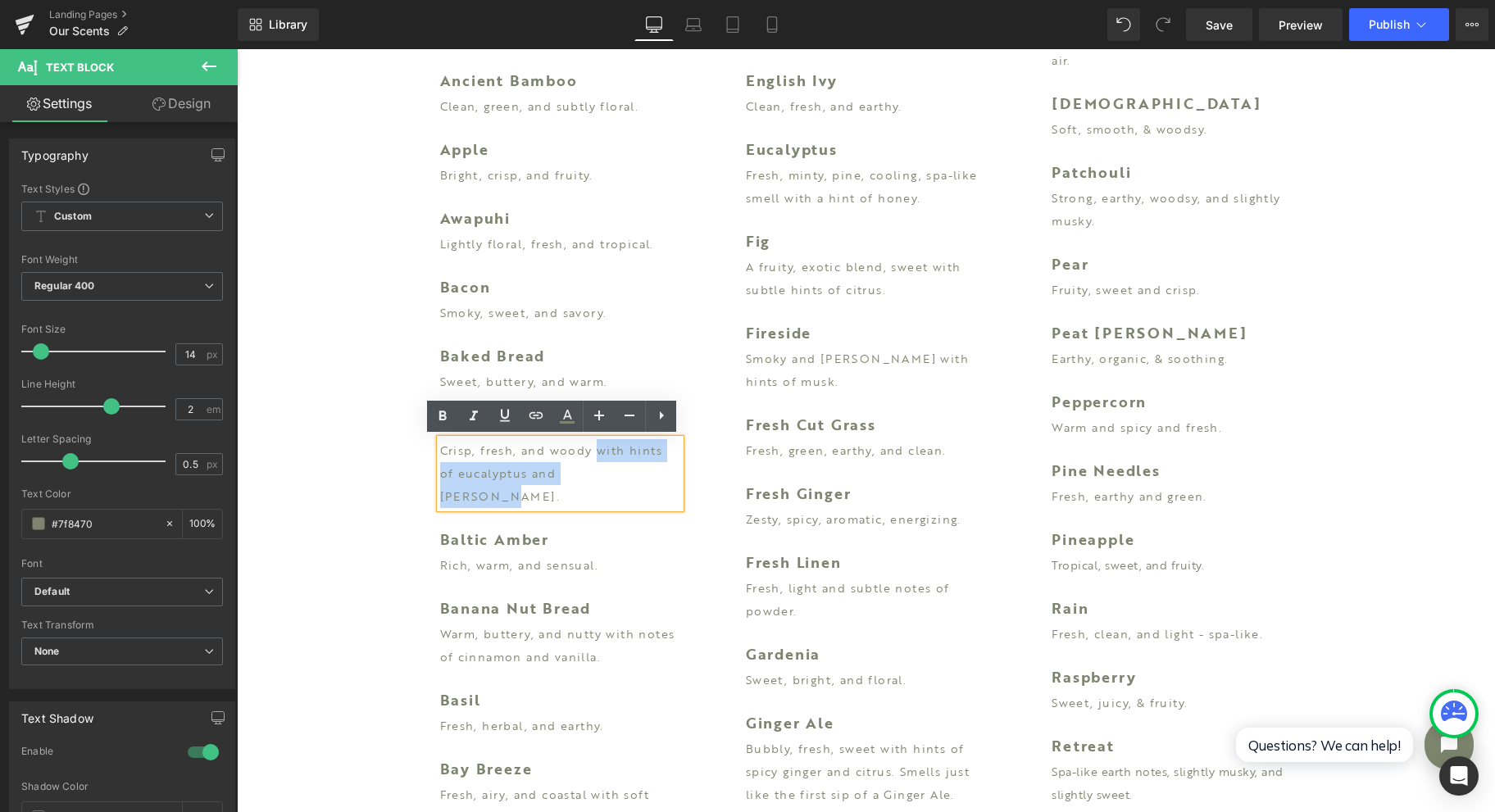
drag, startPoint x: 624, startPoint y: 472, endPoint x: 587, endPoint y: 447, distance: 44.7
click at [587, 447] on p "Crisp, fresh, and woody with hints of eucalyptus and [PERSON_NAME]." at bounding box center [561, 474] width 241 height 69
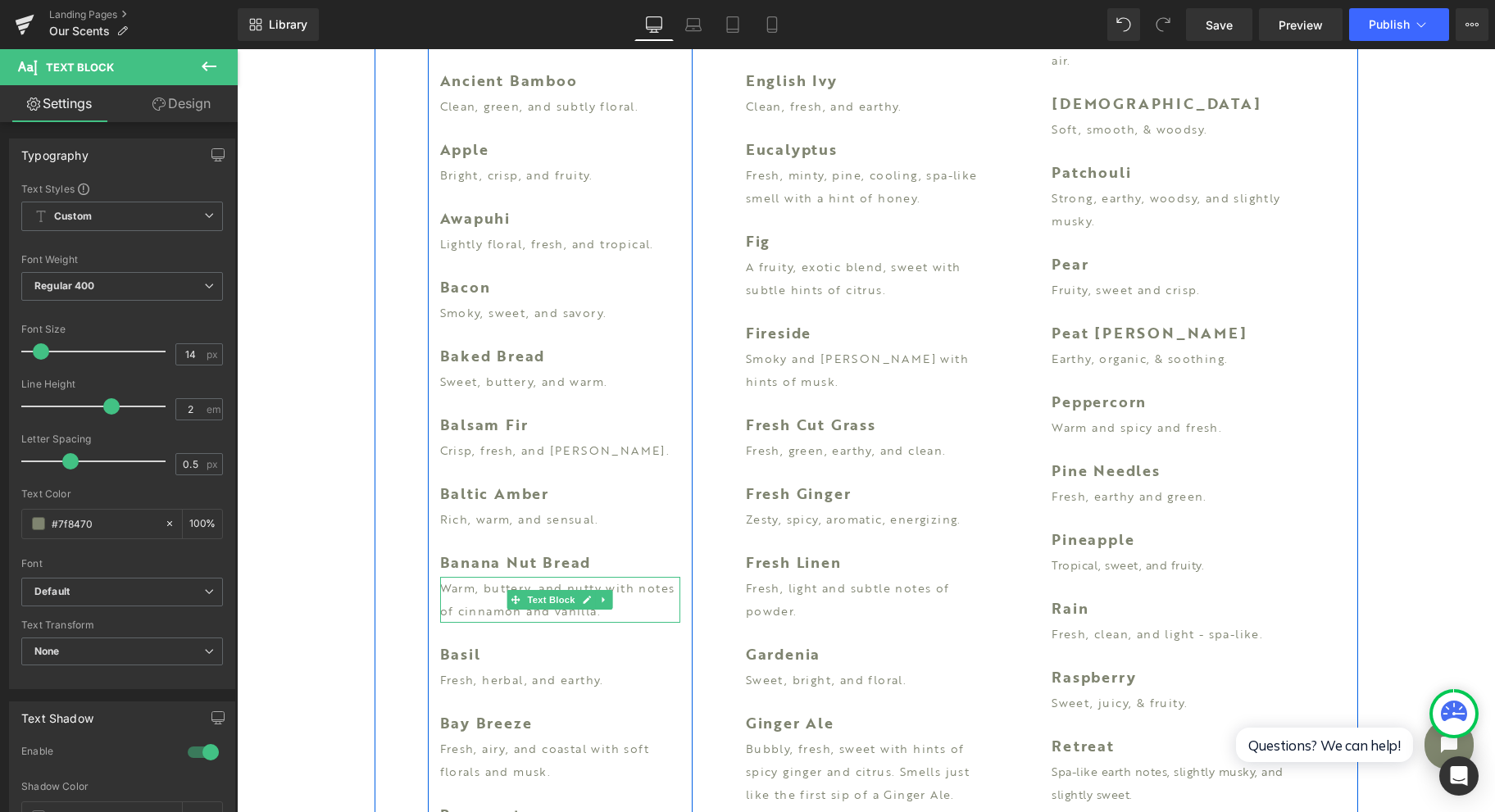
drag, startPoint x: 446, startPoint y: 590, endPoint x: 524, endPoint y: 610, distance: 80.5
click at [446, 590] on p "Warm, buttery, and nutty with notes of cinnamon and vanilla." at bounding box center [561, 600] width 241 height 46
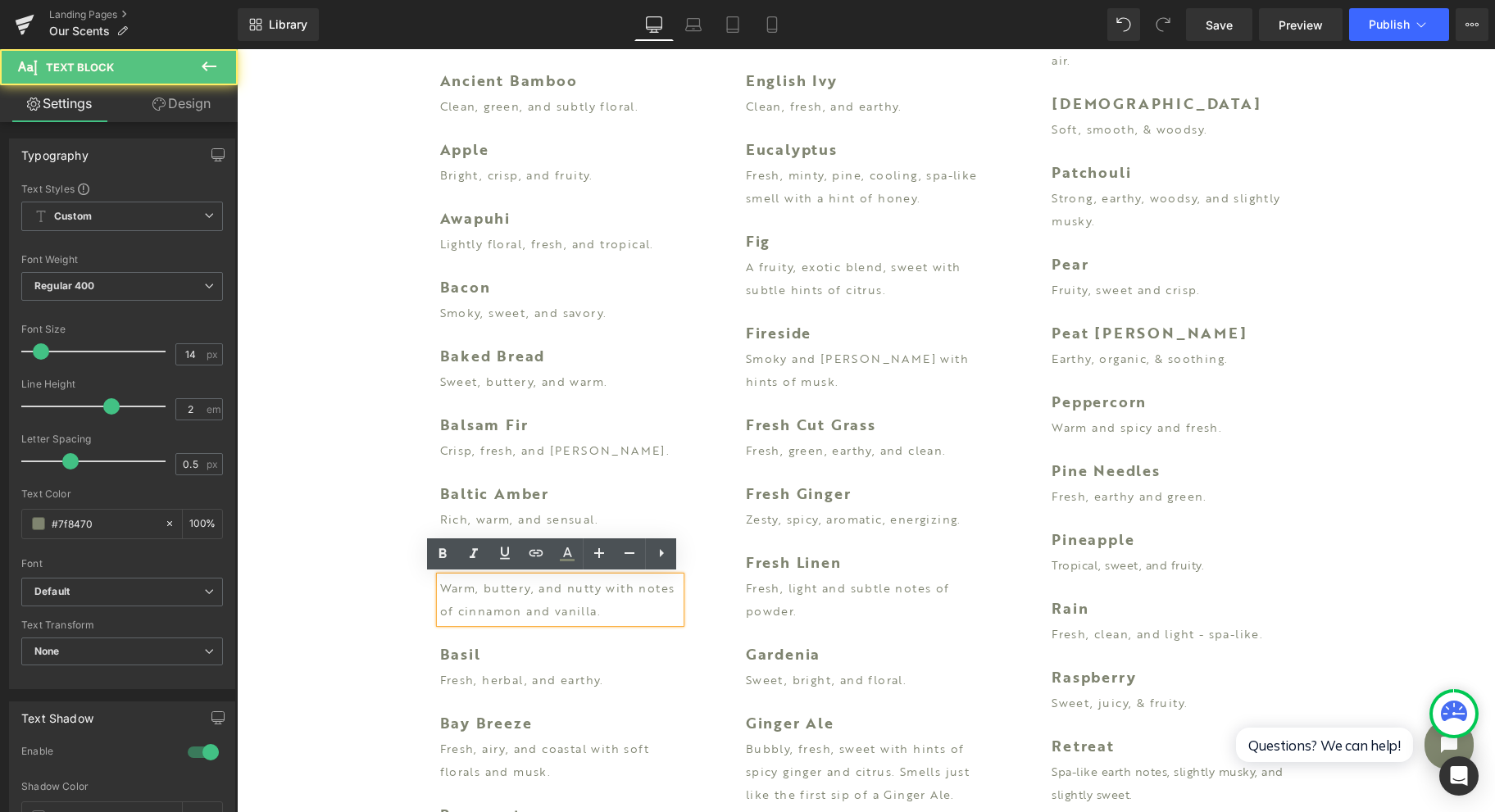
drag, startPoint x: 592, startPoint y: 608, endPoint x: 426, endPoint y: 587, distance: 167.3
paste div
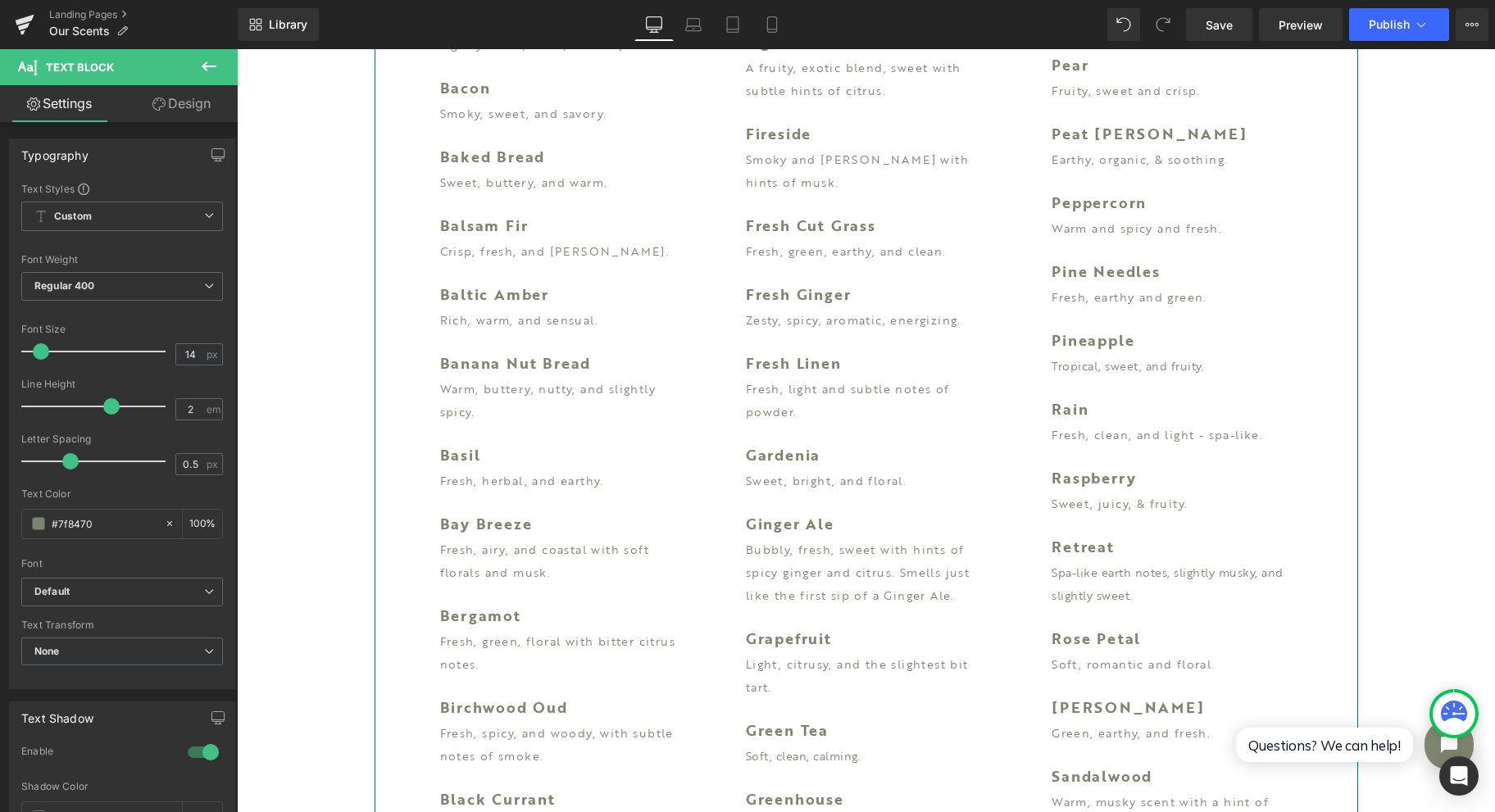
scroll to position [1093, 0]
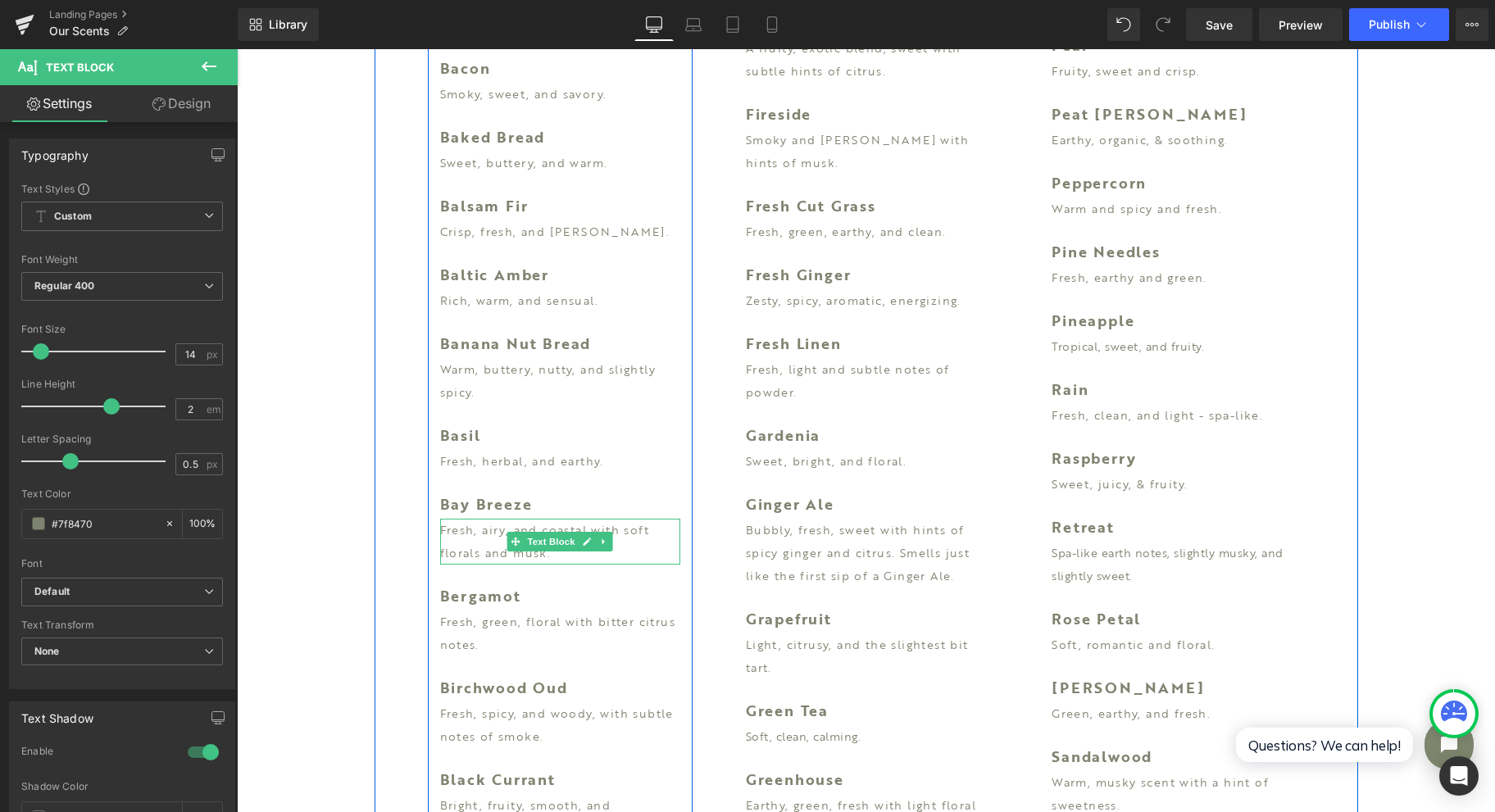
drag, startPoint x: 464, startPoint y: 546, endPoint x: 593, endPoint y: 560, distance: 129.8
click at [465, 546] on p "Fresh, airy, and coastal with soft florals and musk." at bounding box center [561, 542] width 241 height 46
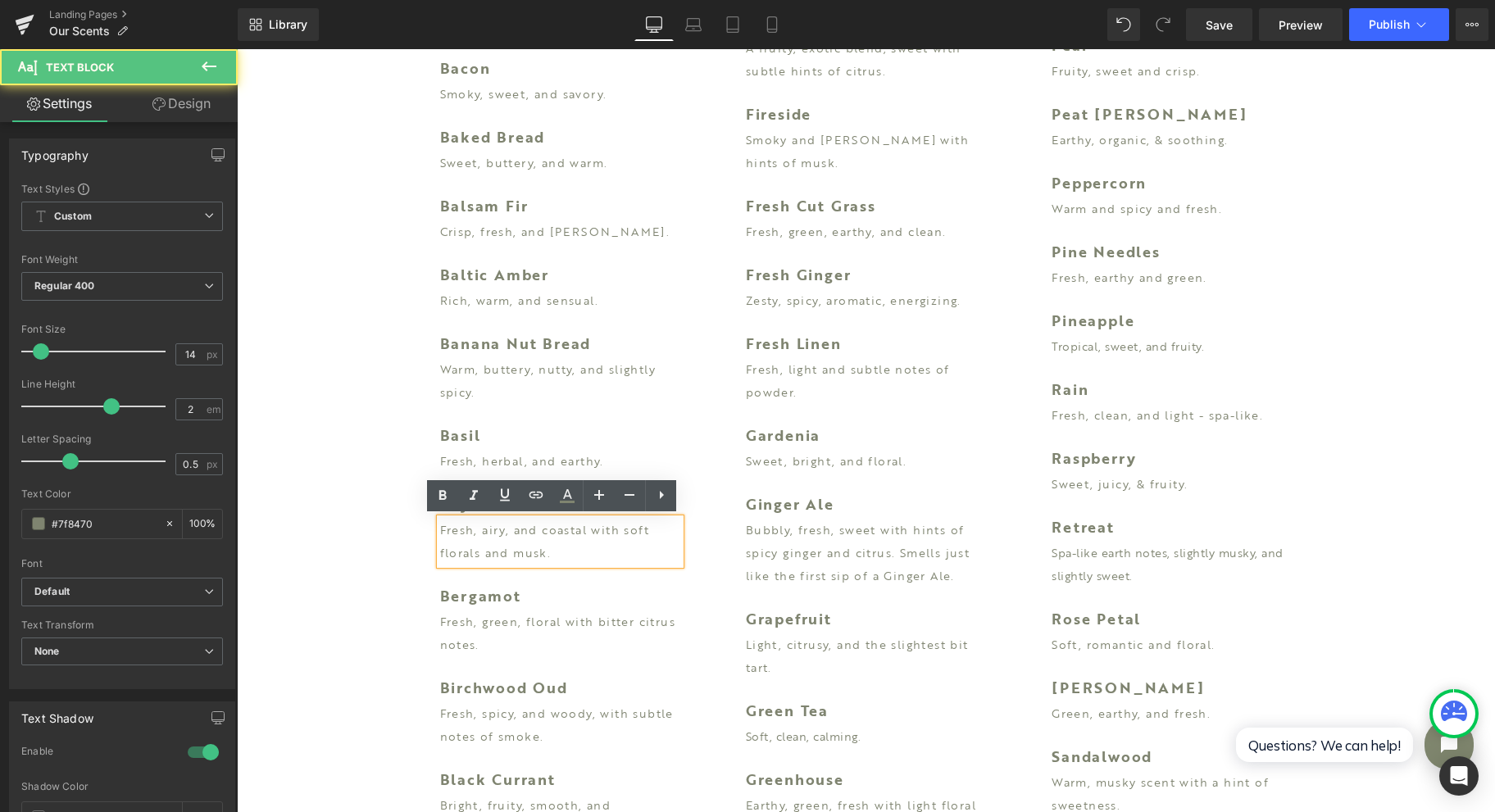
drag, startPoint x: 567, startPoint y: 554, endPoint x: 428, endPoint y: 523, distance: 142.4
click at [441, 523] on div "Fresh, airy, and coastal with soft florals and musk." at bounding box center [561, 542] width 241 height 46
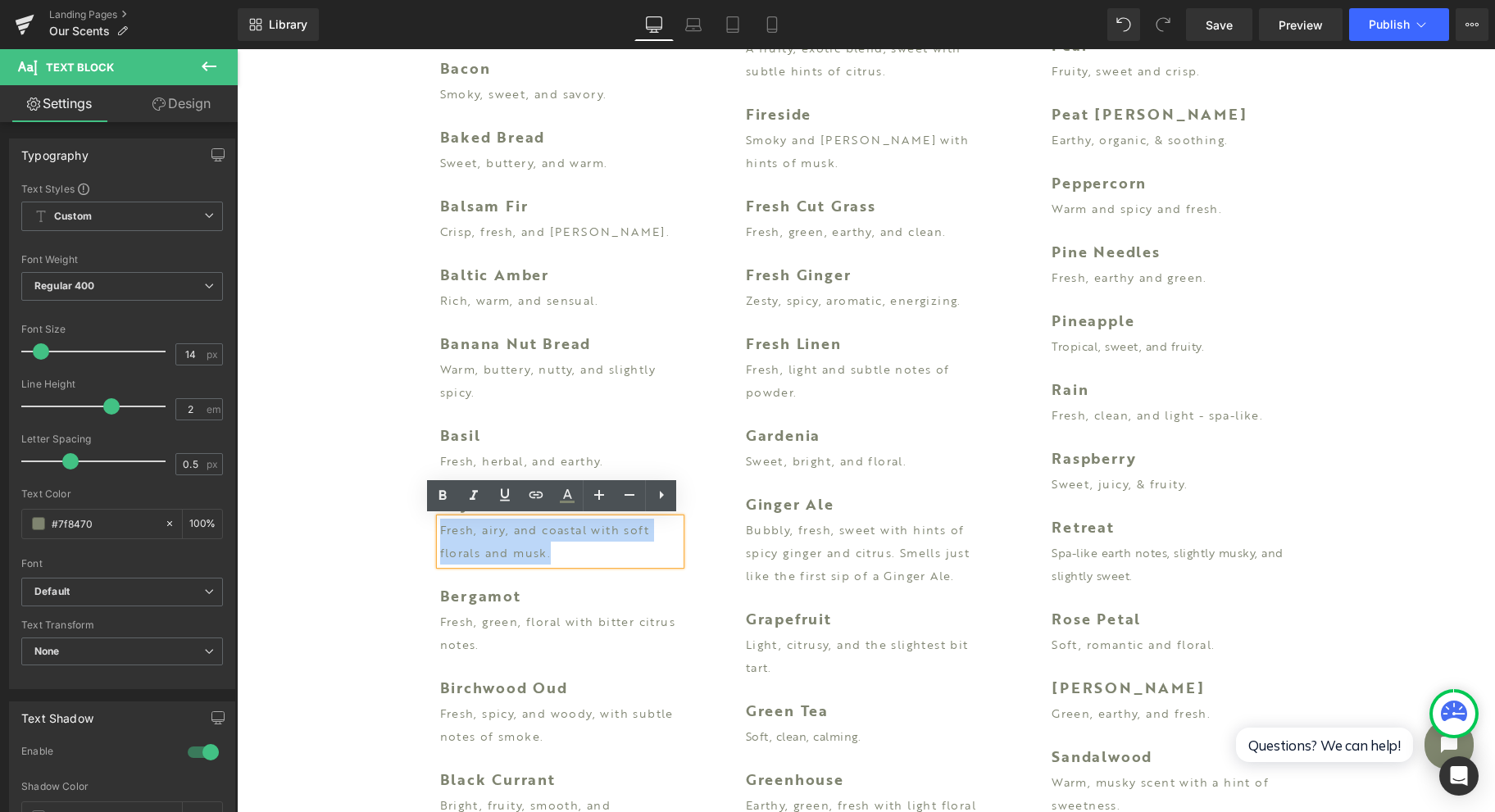
drag, startPoint x: 566, startPoint y: 558, endPoint x: 431, endPoint y: 532, distance: 137.5
click at [441, 532] on p "Fresh, airy, and coastal with soft florals and musk." at bounding box center [561, 542] width 241 height 46
paste div
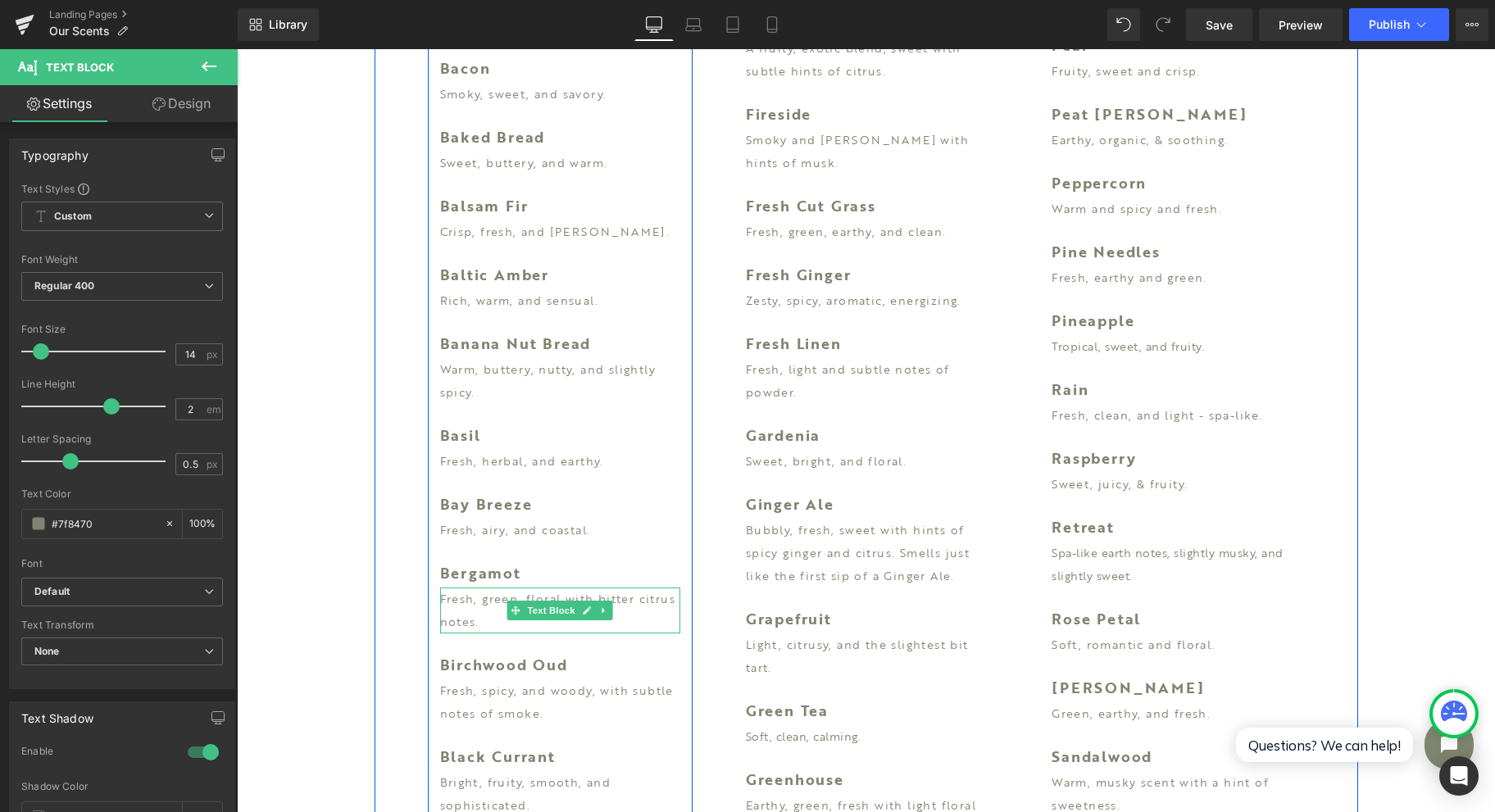
drag, startPoint x: 441, startPoint y: 616, endPoint x: 497, endPoint y: 629, distance: 57.5
click at [441, 616] on p "Fresh, green, floral with bitter citrus notes." at bounding box center [561, 610] width 241 height 46
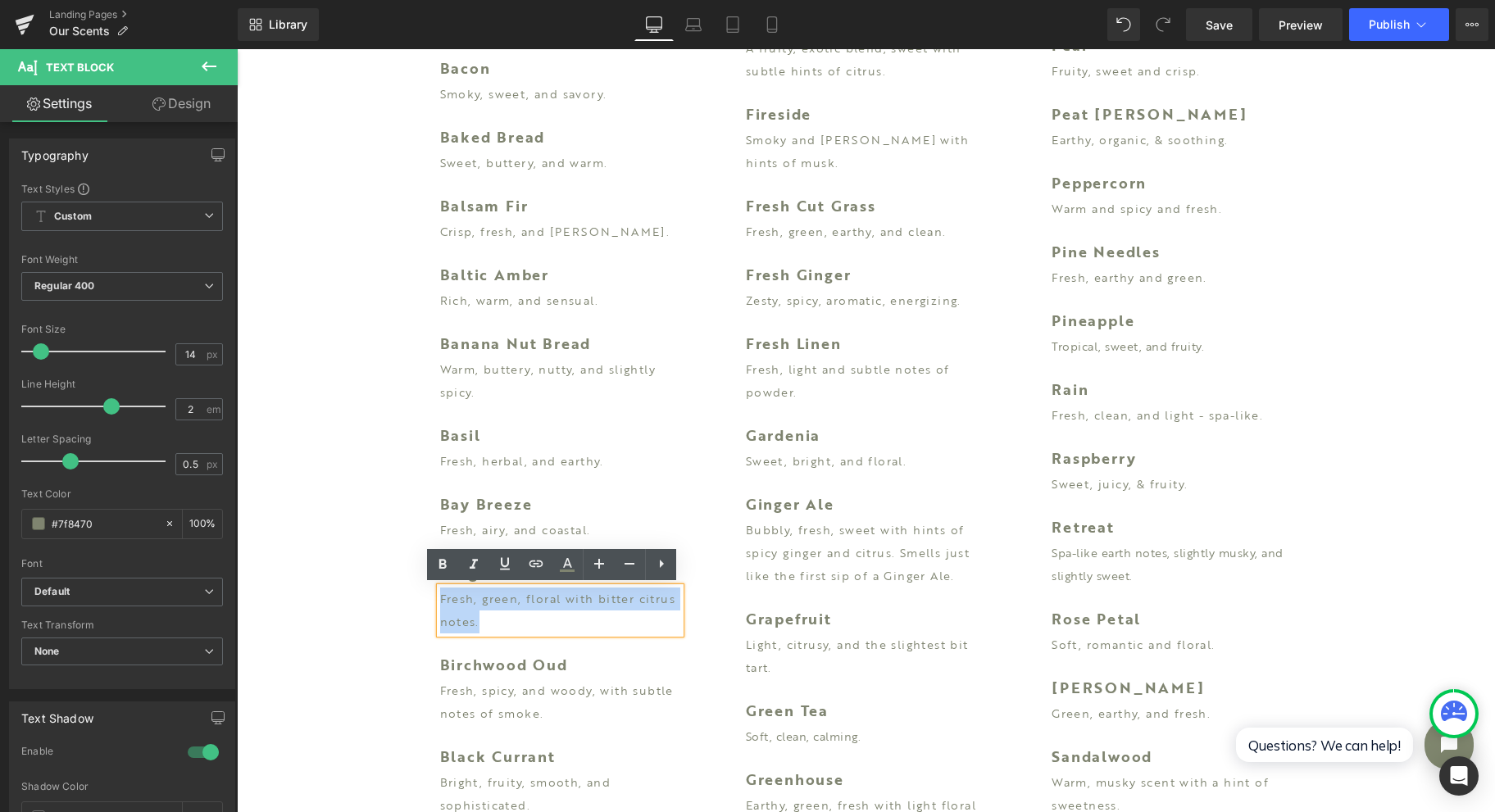
drag, startPoint x: 497, startPoint y: 629, endPoint x: 433, endPoint y: 599, distance: 70.7
click at [441, 599] on p "Fresh, green, floral with bitter citrus notes." at bounding box center [561, 610] width 241 height 46
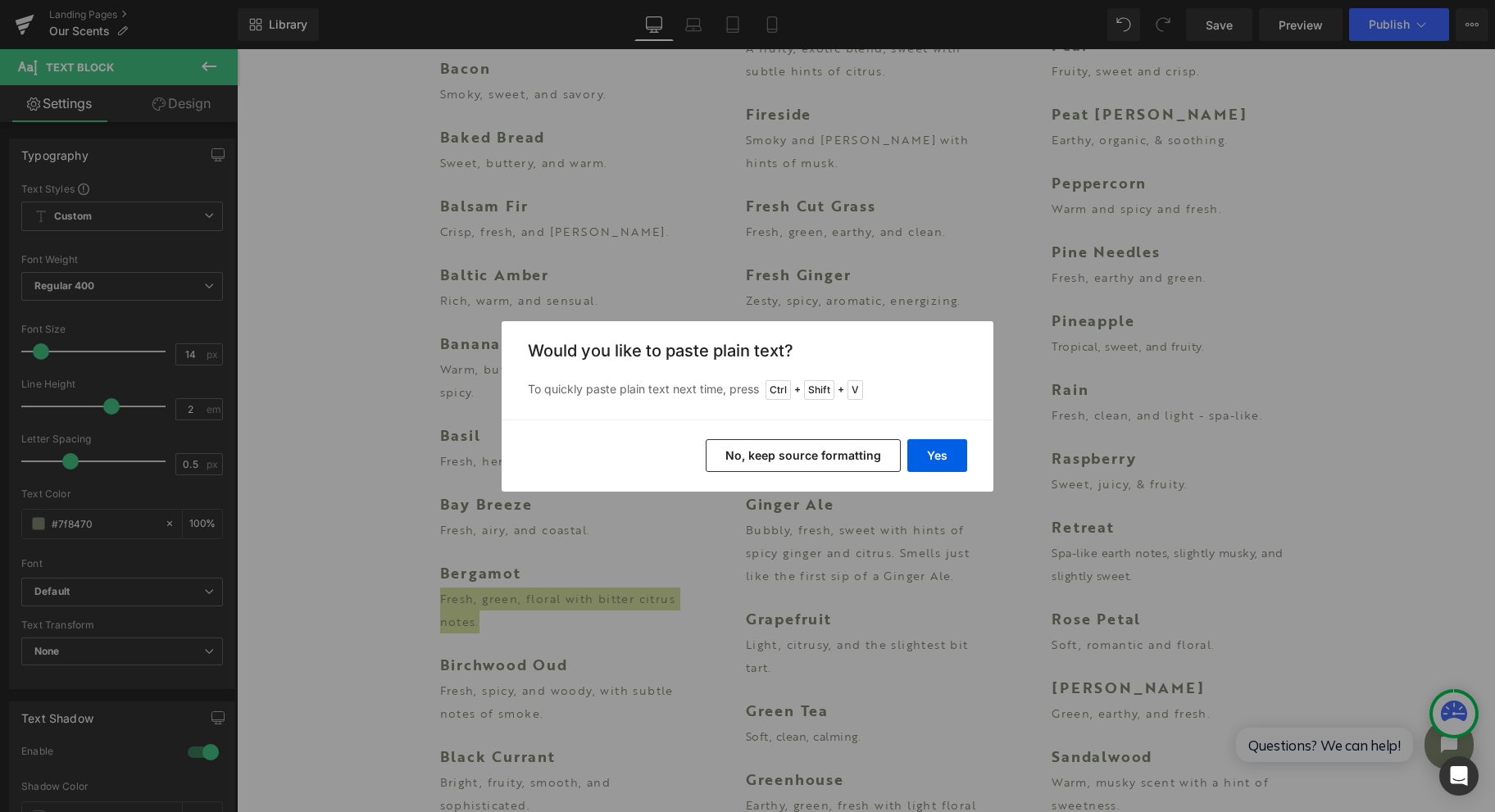
click at [915, 452] on button "Yes" at bounding box center [937, 456] width 60 height 33
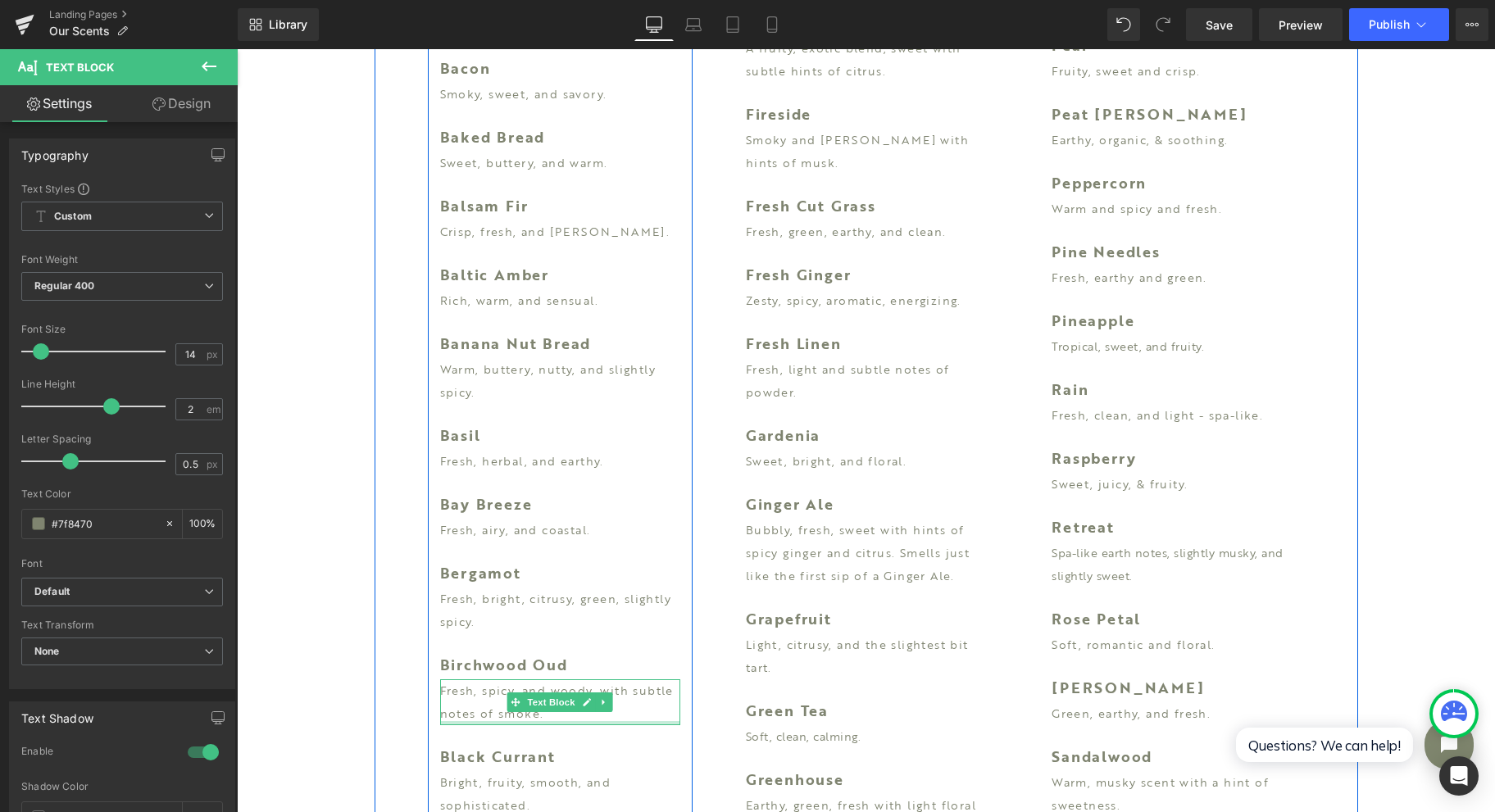
drag, startPoint x: 466, startPoint y: 722, endPoint x: 631, endPoint y: 690, distance: 168.1
click at [466, 722] on div "Fresh, spicy, and woody, with subtle notes of smoke. Text Block" at bounding box center [561, 702] width 241 height 46
click at [461, 713] on p "Fresh, spicy, and woody, with subtle notes of smoke." at bounding box center [561, 702] width 241 height 46
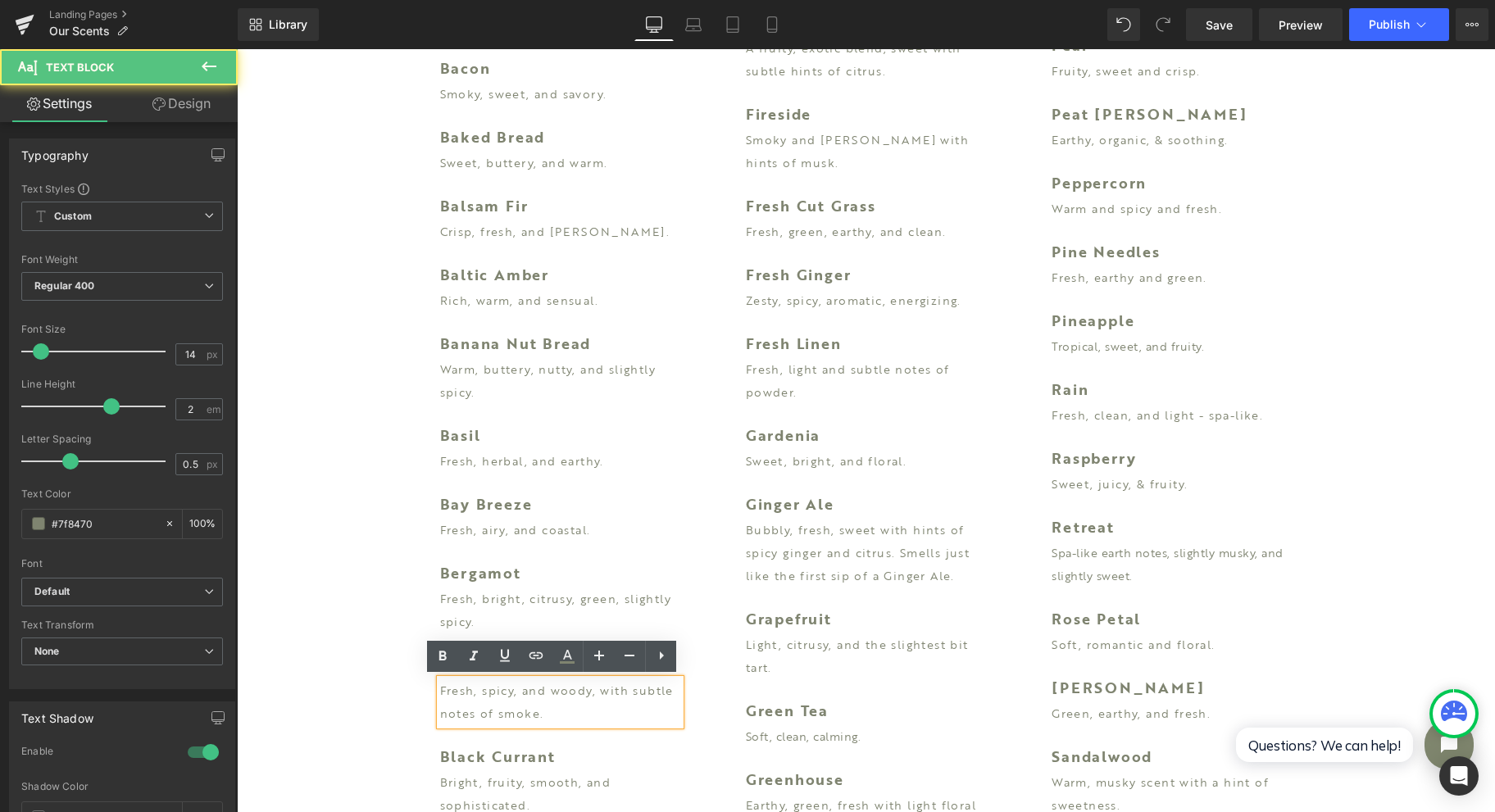
drag, startPoint x: 582, startPoint y: 690, endPoint x: 649, endPoint y: 717, distance: 72.2
click at [649, 717] on p "Fresh, spicy, and woody, with subtle notes of smoke." at bounding box center [561, 702] width 241 height 46
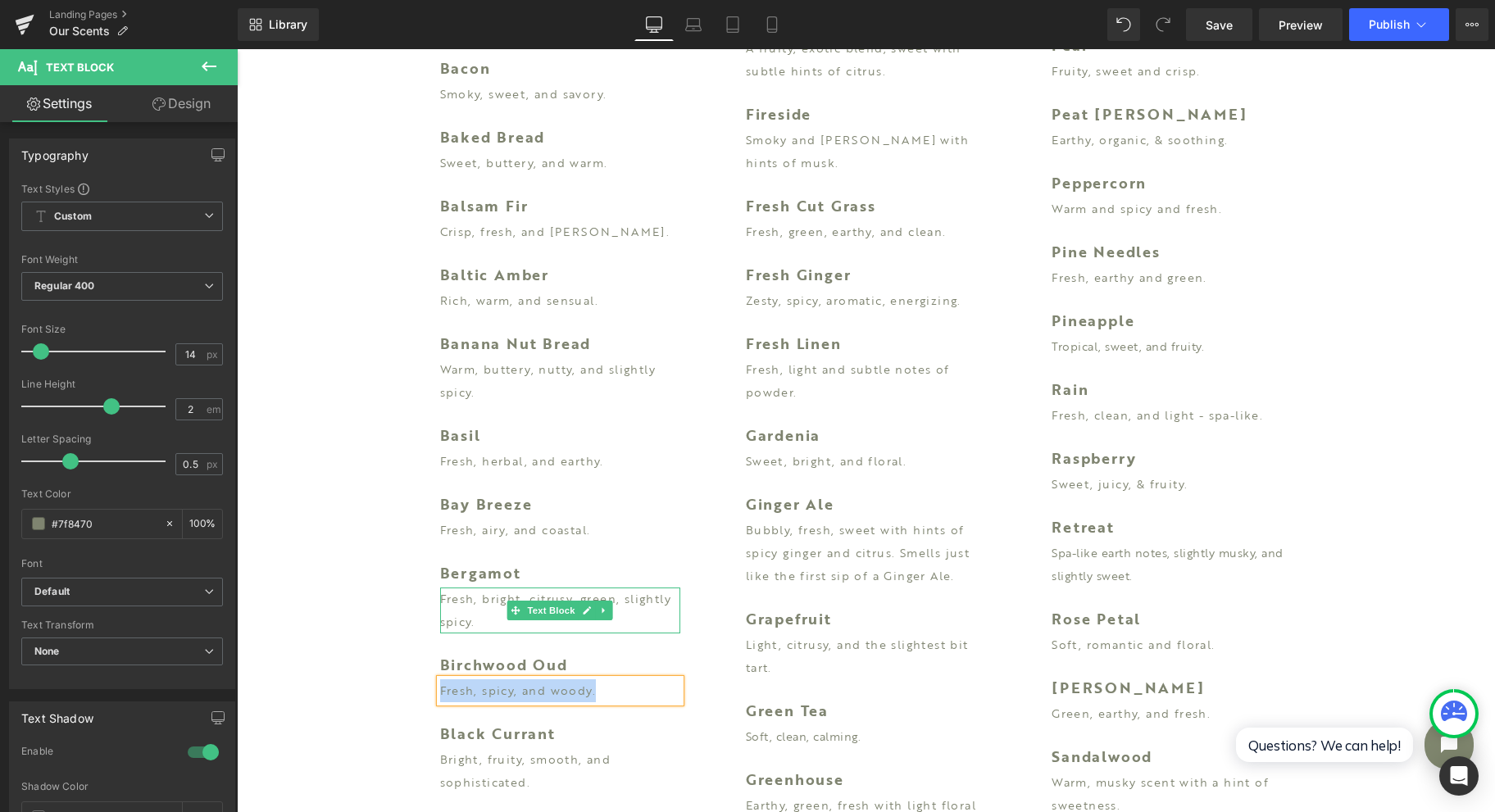
copy p "Fresh, spicy, and woody."
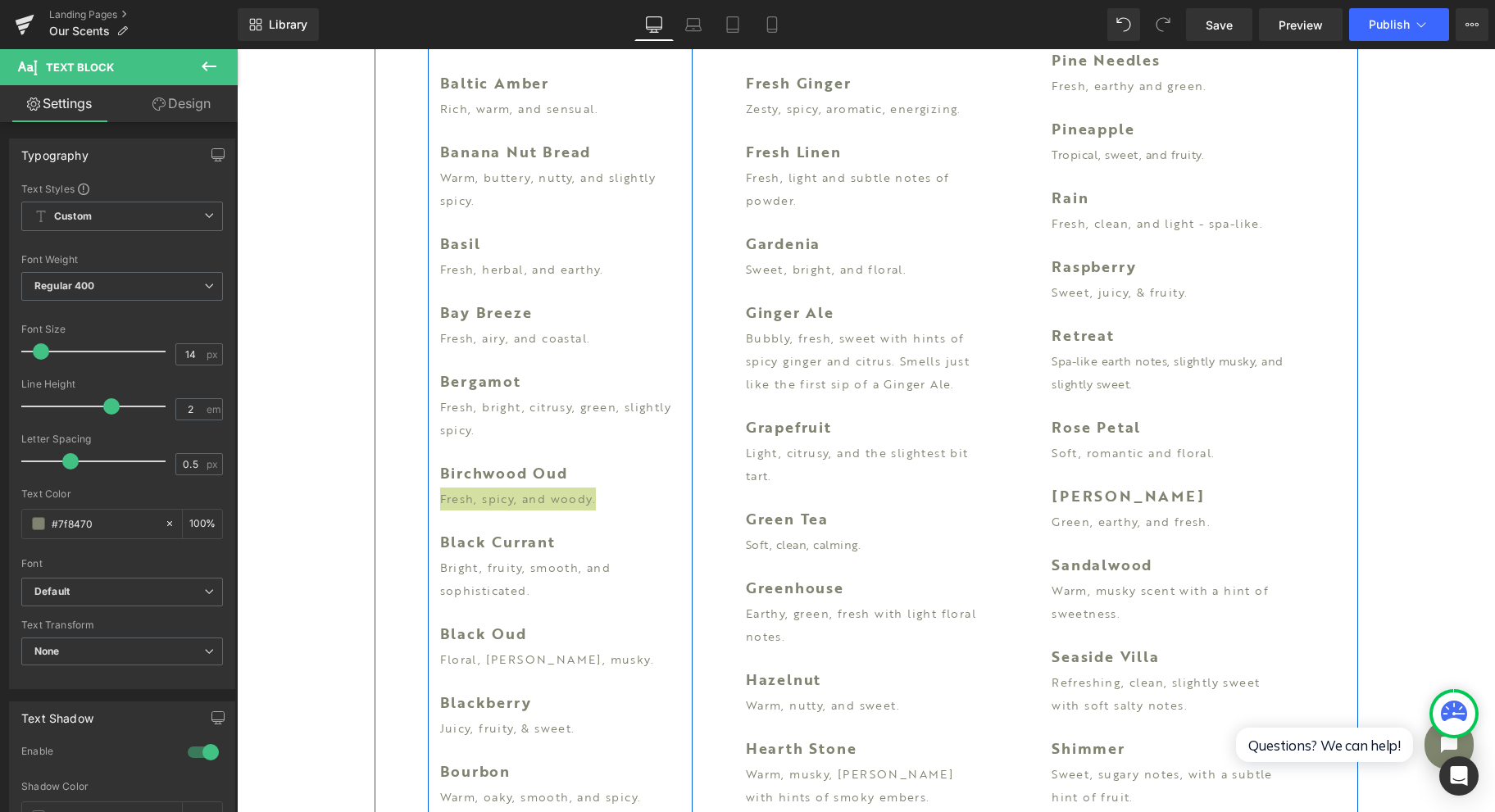
scroll to position [1312, 0]
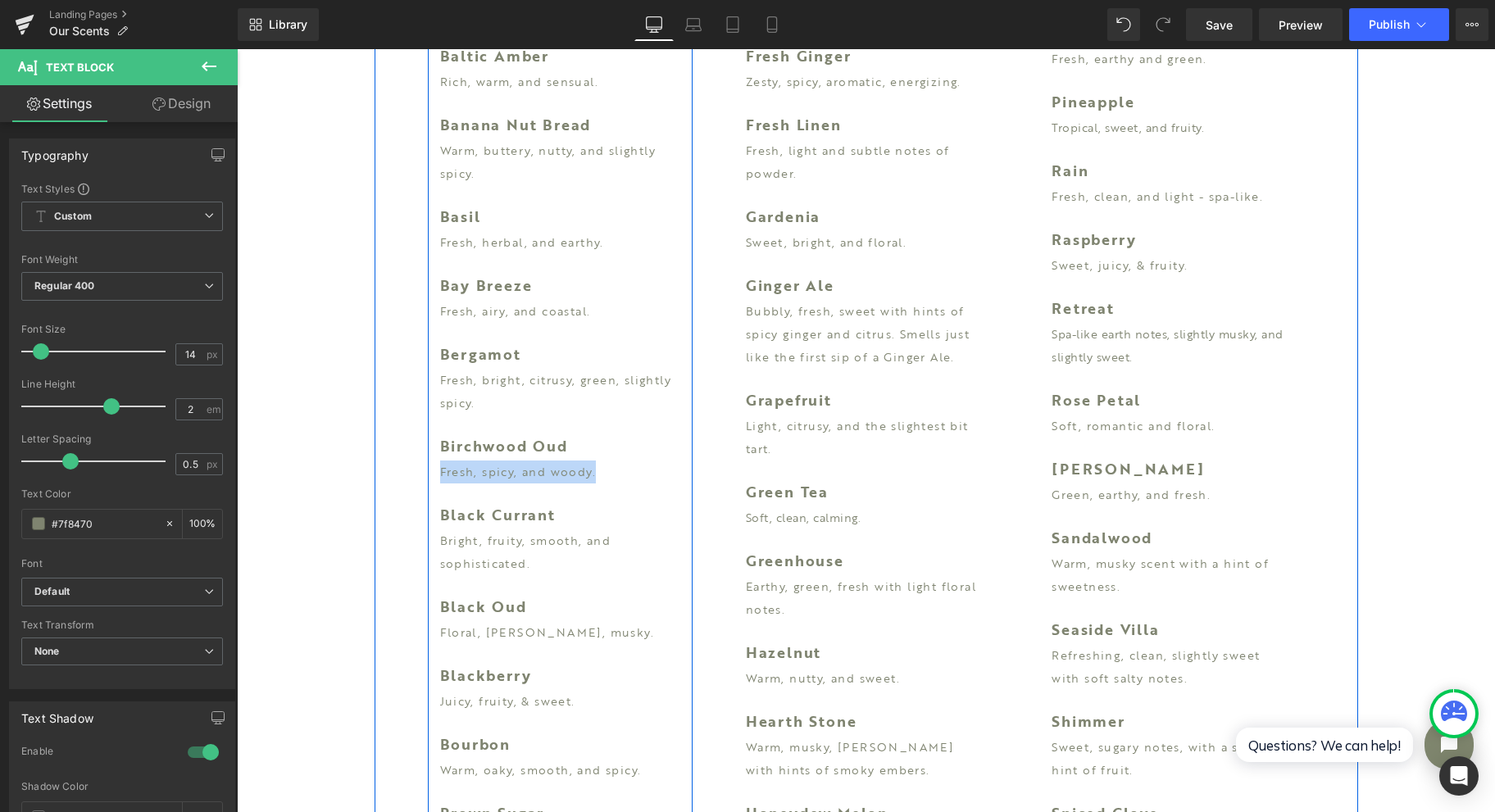
drag, startPoint x: 471, startPoint y: 631, endPoint x: 616, endPoint y: 633, distance: 145.0
click at [471, 631] on p "Floral, [PERSON_NAME], musky." at bounding box center [561, 632] width 241 height 23
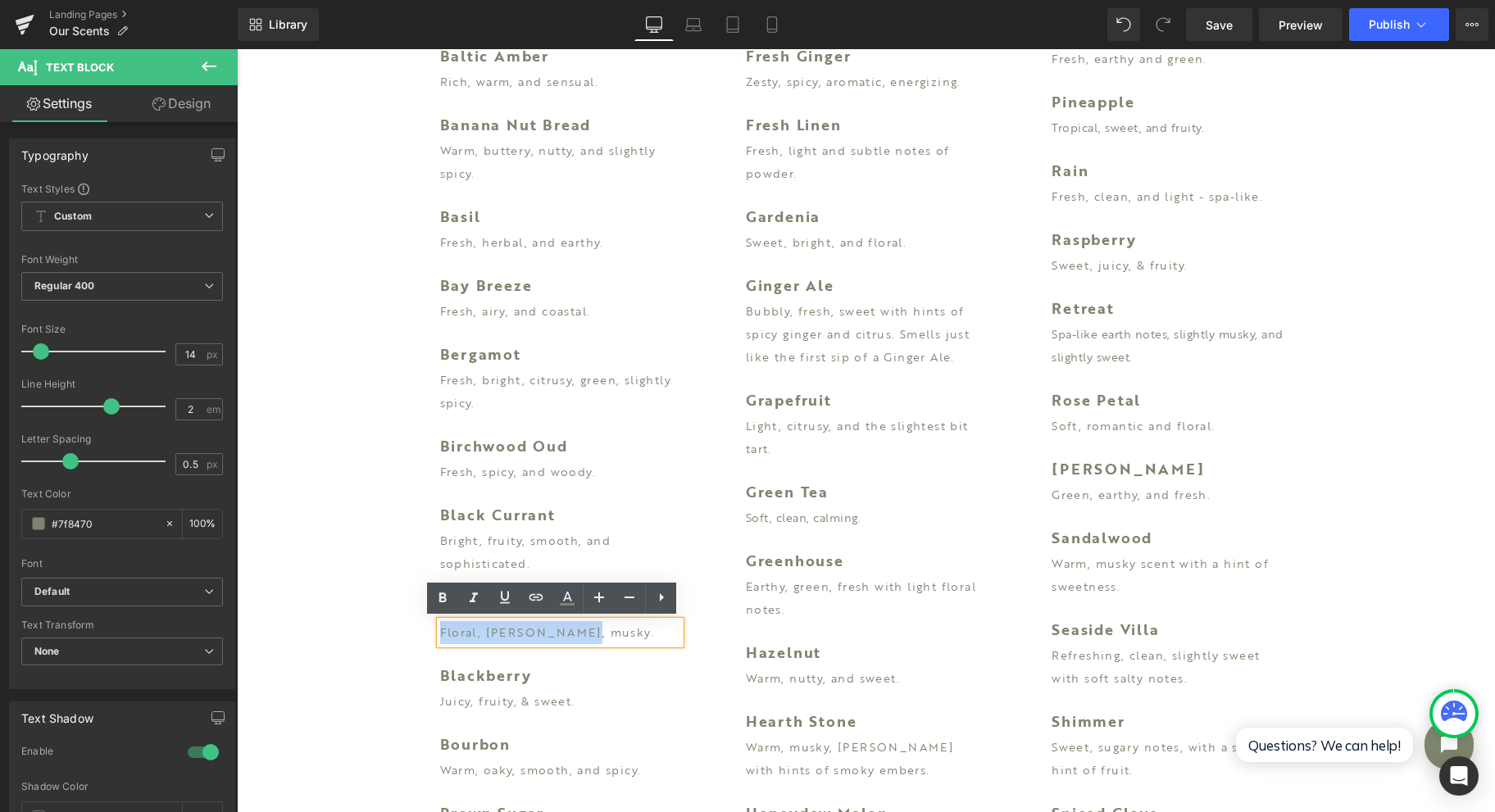
drag, startPoint x: 616, startPoint y: 633, endPoint x: 425, endPoint y: 633, distance: 191.0
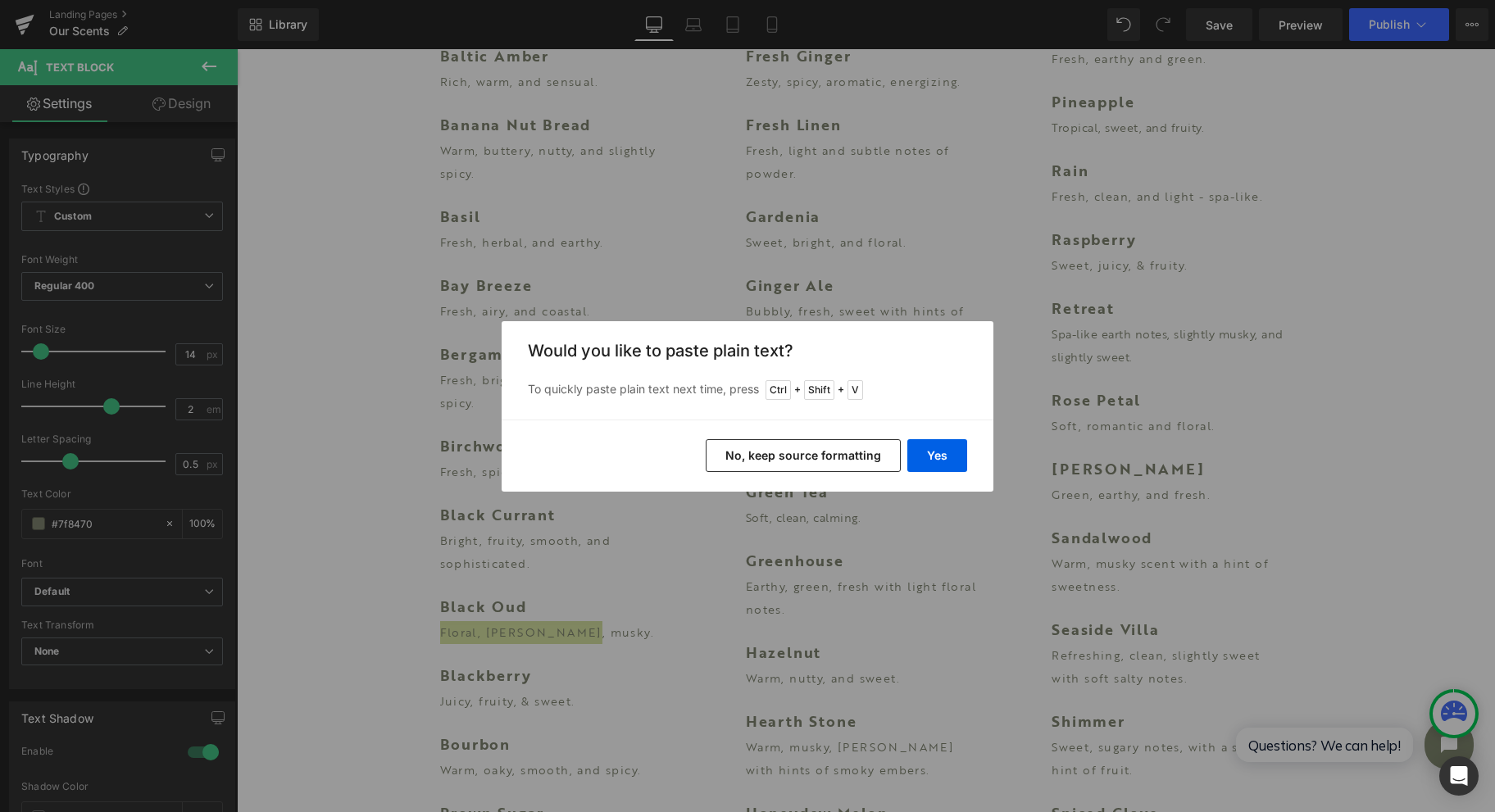
click at [955, 446] on button "Yes" at bounding box center [937, 456] width 60 height 33
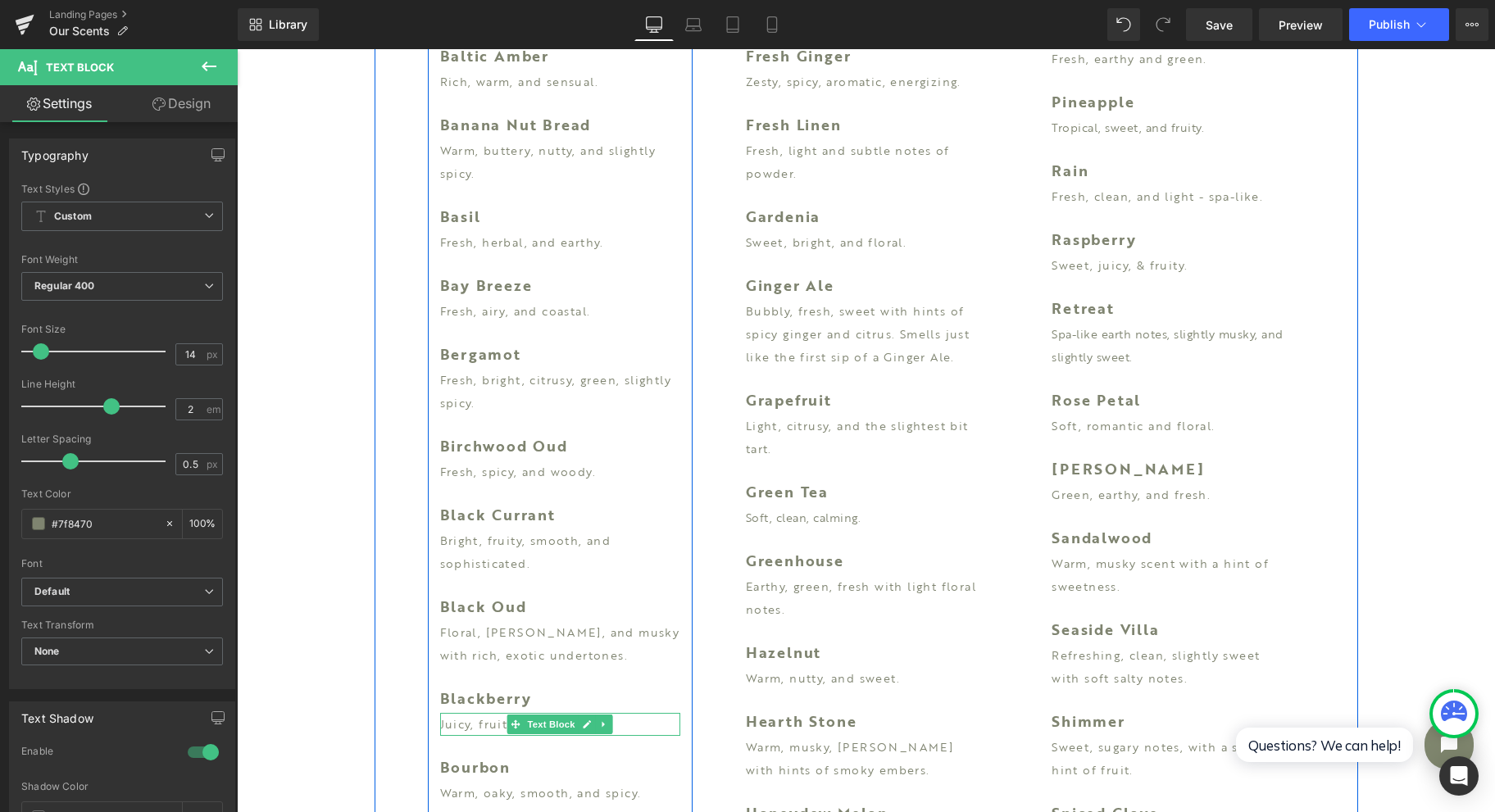
click at [512, 724] on icon at bounding box center [516, 725] width 9 height 9
click at [480, 724] on p "Juicy, fruity, & sweet." at bounding box center [561, 724] width 241 height 23
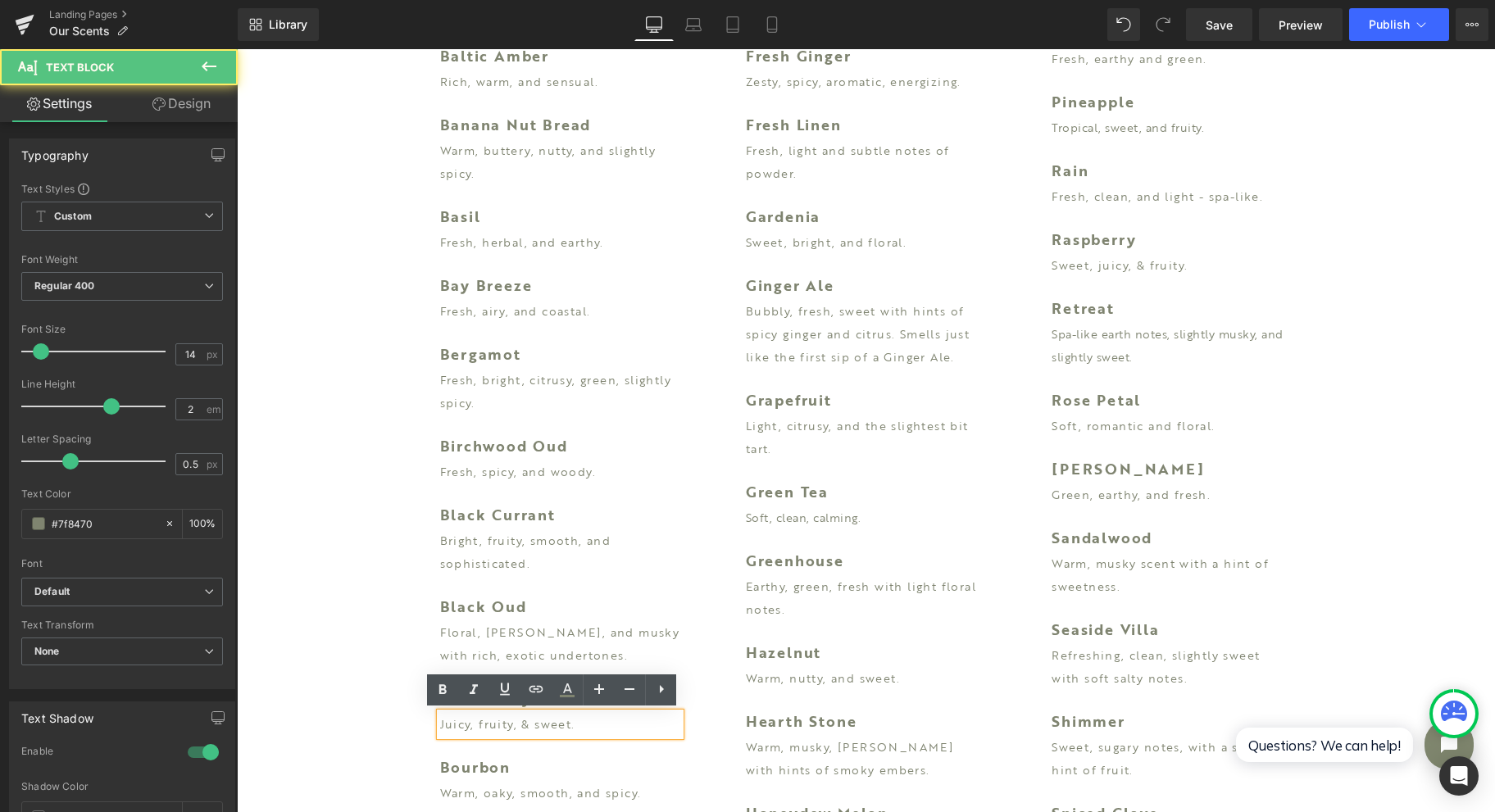
click at [508, 724] on p "Juicy, fruity, & sweet." at bounding box center [561, 724] width 241 height 23
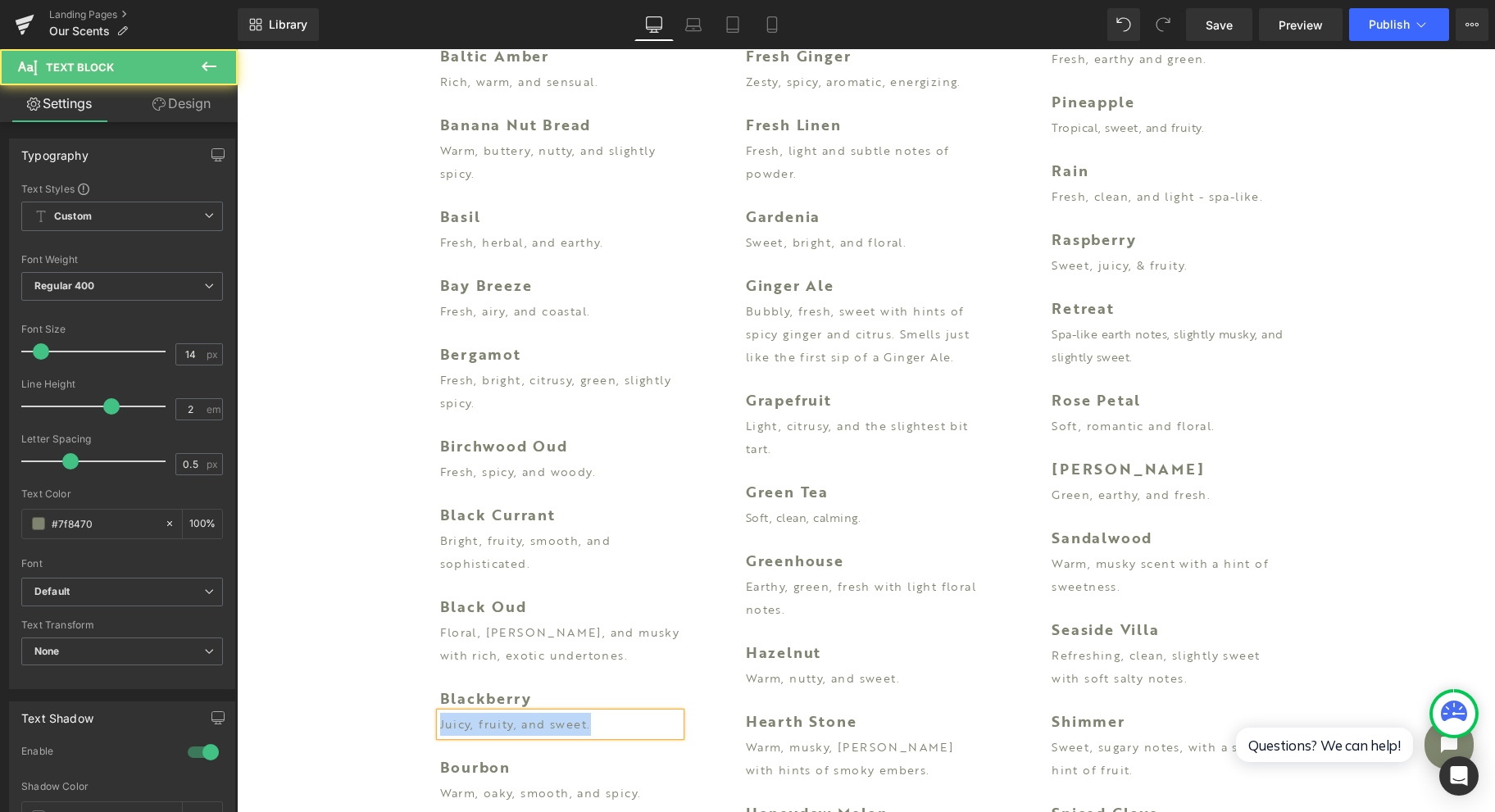
drag, startPoint x: 630, startPoint y: 723, endPoint x: 82, endPoint y: 655, distance: 552.2
copy p "Juicy, fruity, and sweet."
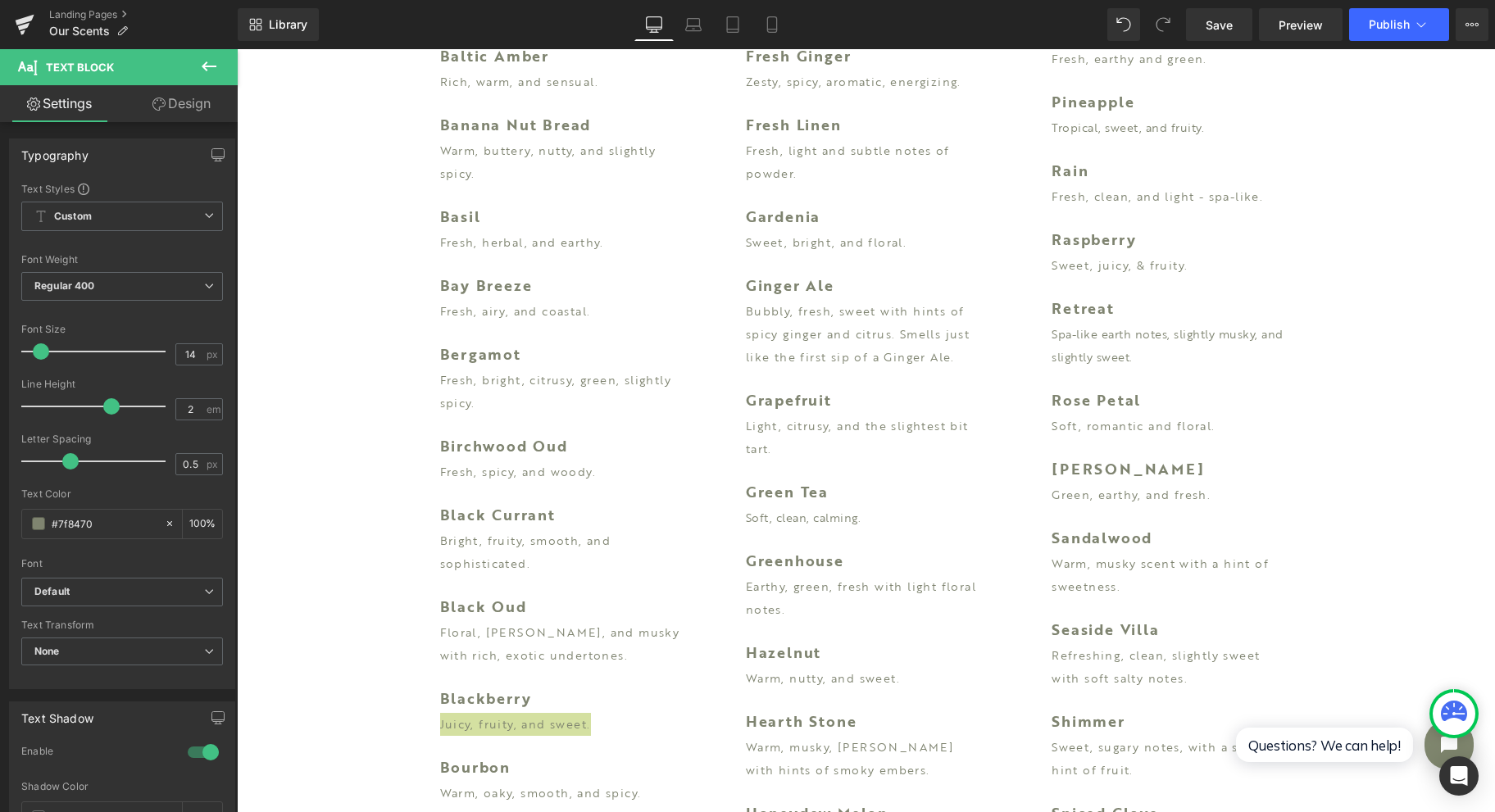
scroll to position [1529, 0]
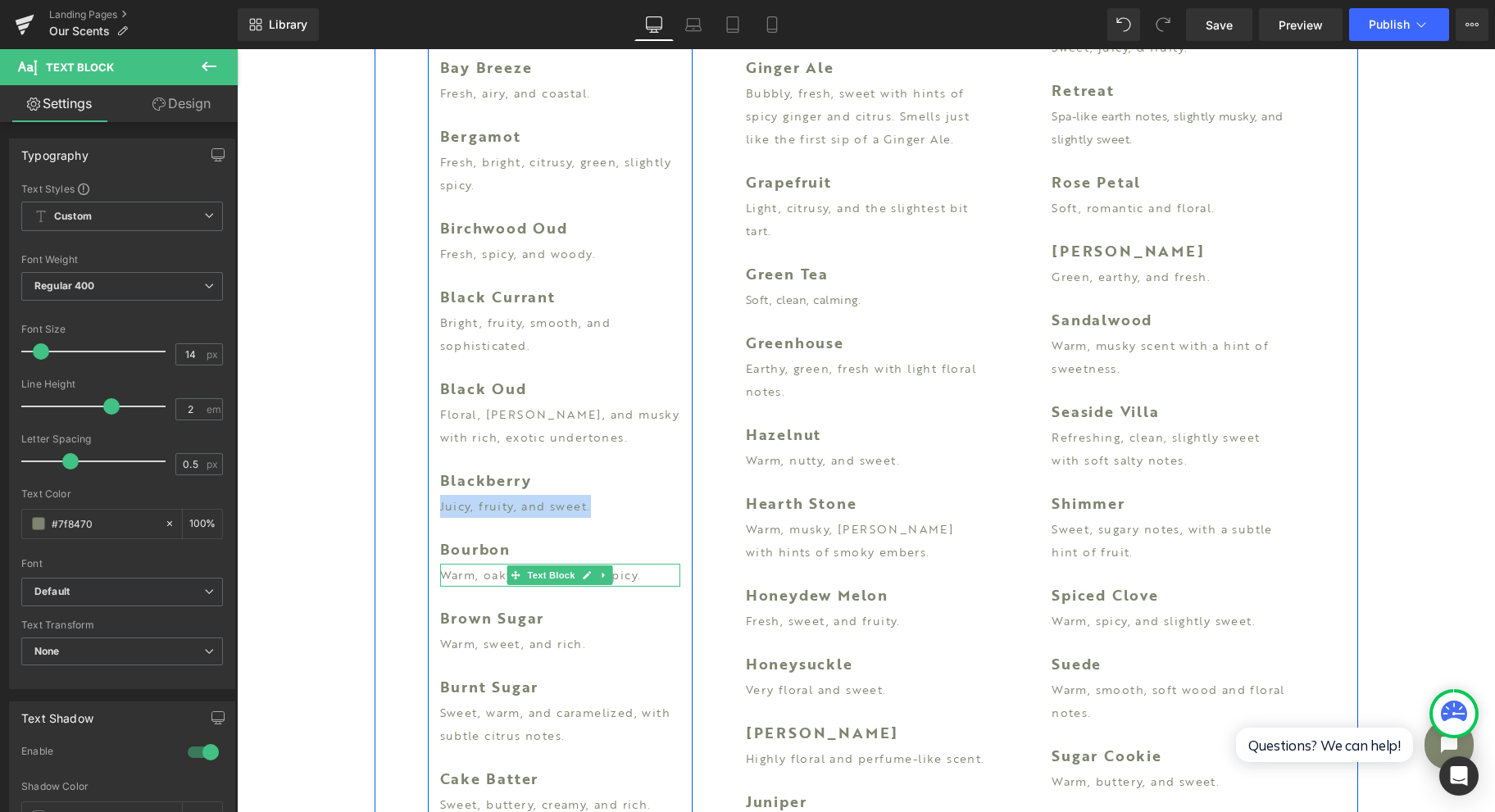
drag, startPoint x: 469, startPoint y: 576, endPoint x: 659, endPoint y: 579, distance: 190.0
click at [468, 576] on p "Warm, oaky, smooth, and spicy." at bounding box center [561, 575] width 241 height 23
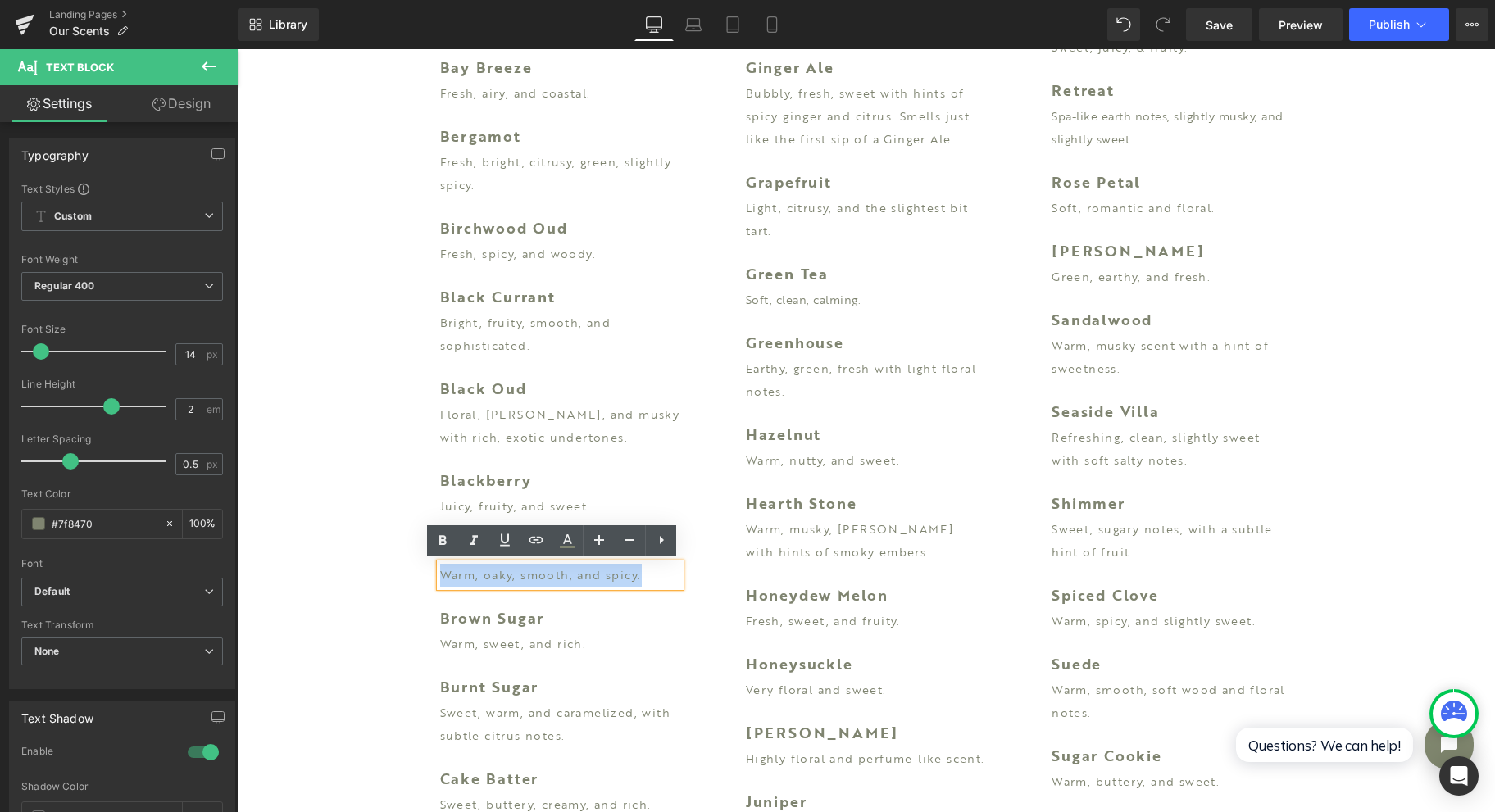
drag, startPoint x: 659, startPoint y: 579, endPoint x: 431, endPoint y: 571, distance: 228.1
click at [441, 571] on p "Warm, oaky, smooth, and spicy." at bounding box center [561, 575] width 241 height 23
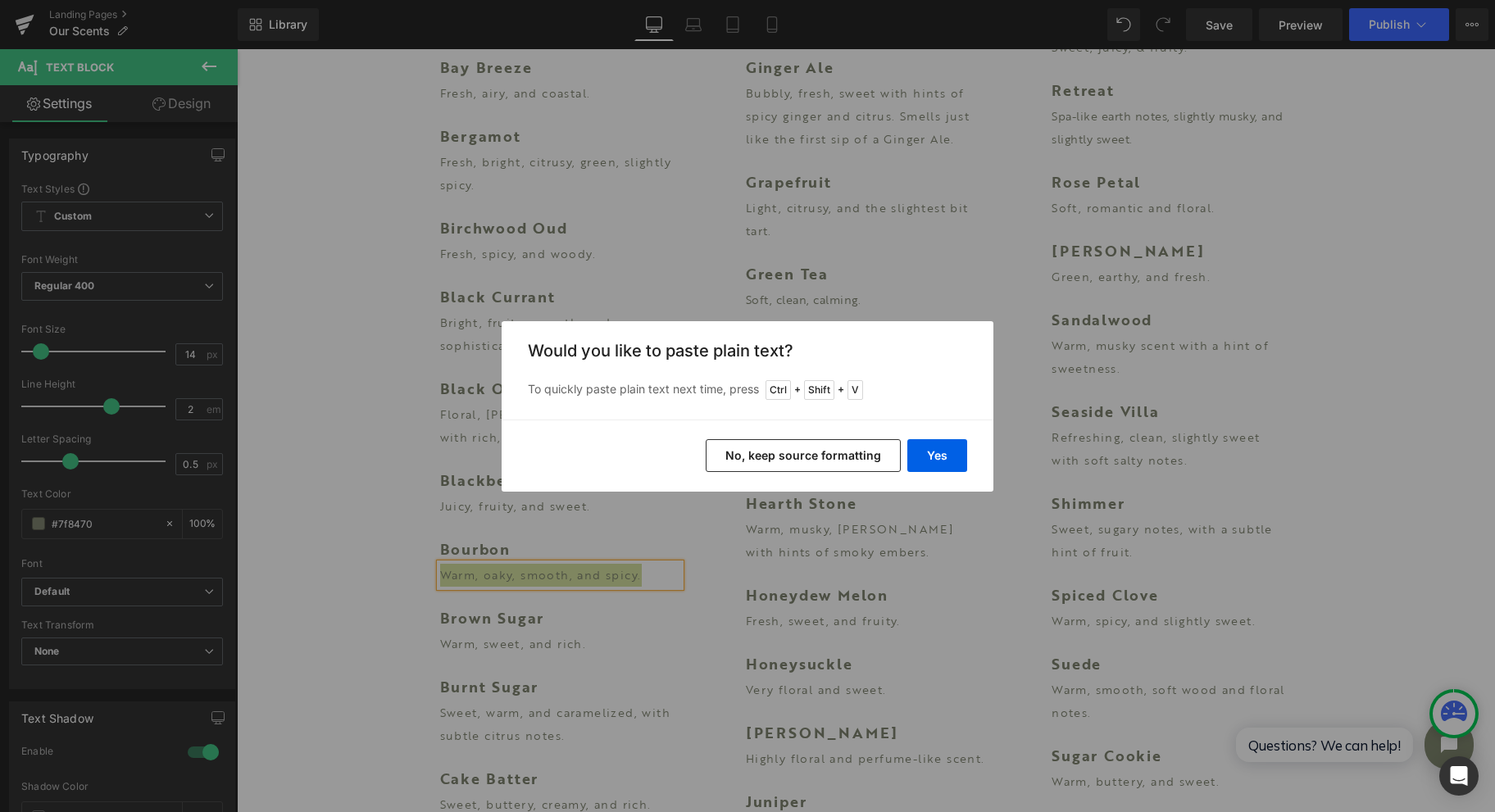
click at [950, 452] on button "Yes" at bounding box center [937, 456] width 60 height 33
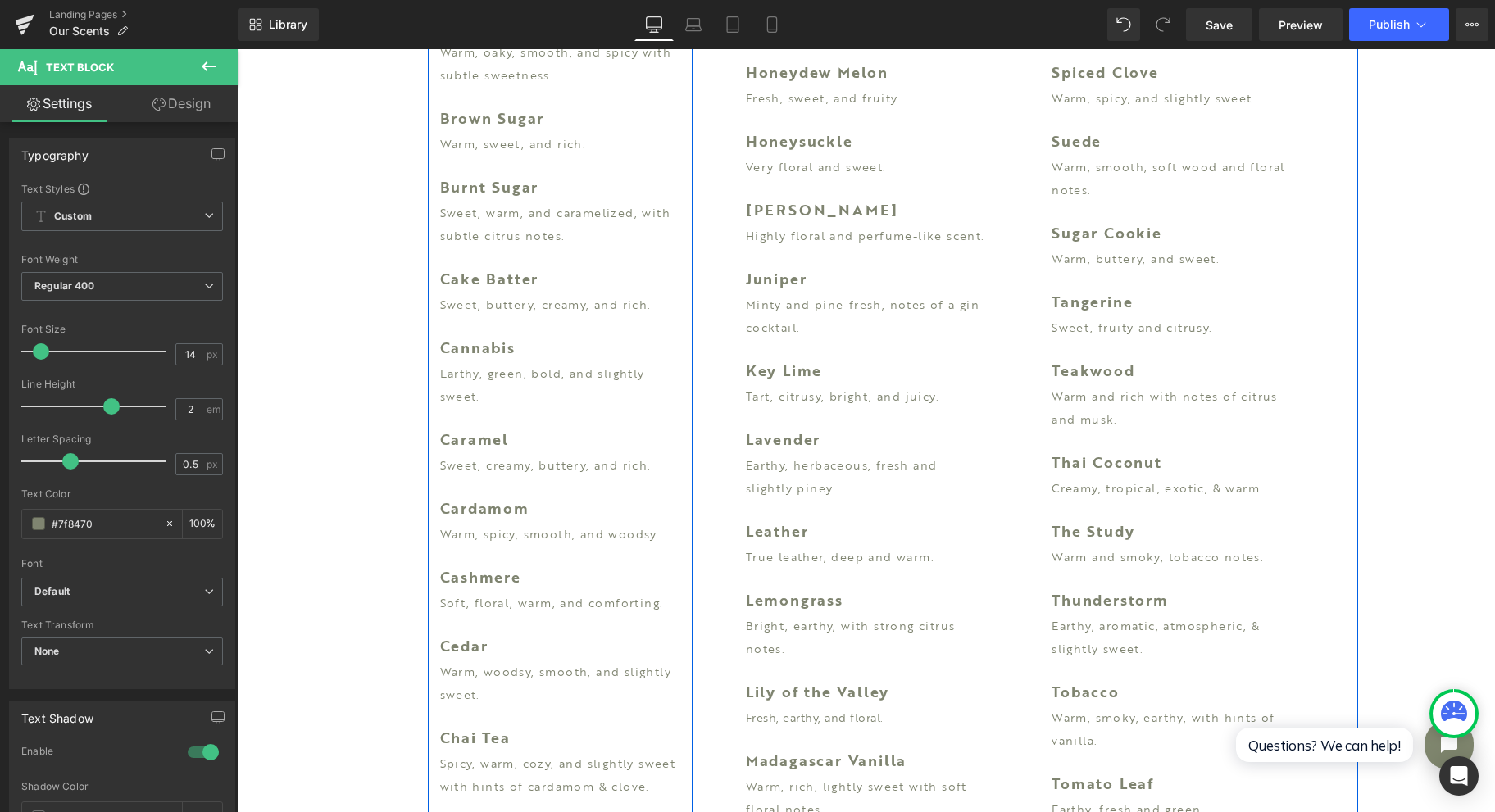
scroll to position [2076, 0]
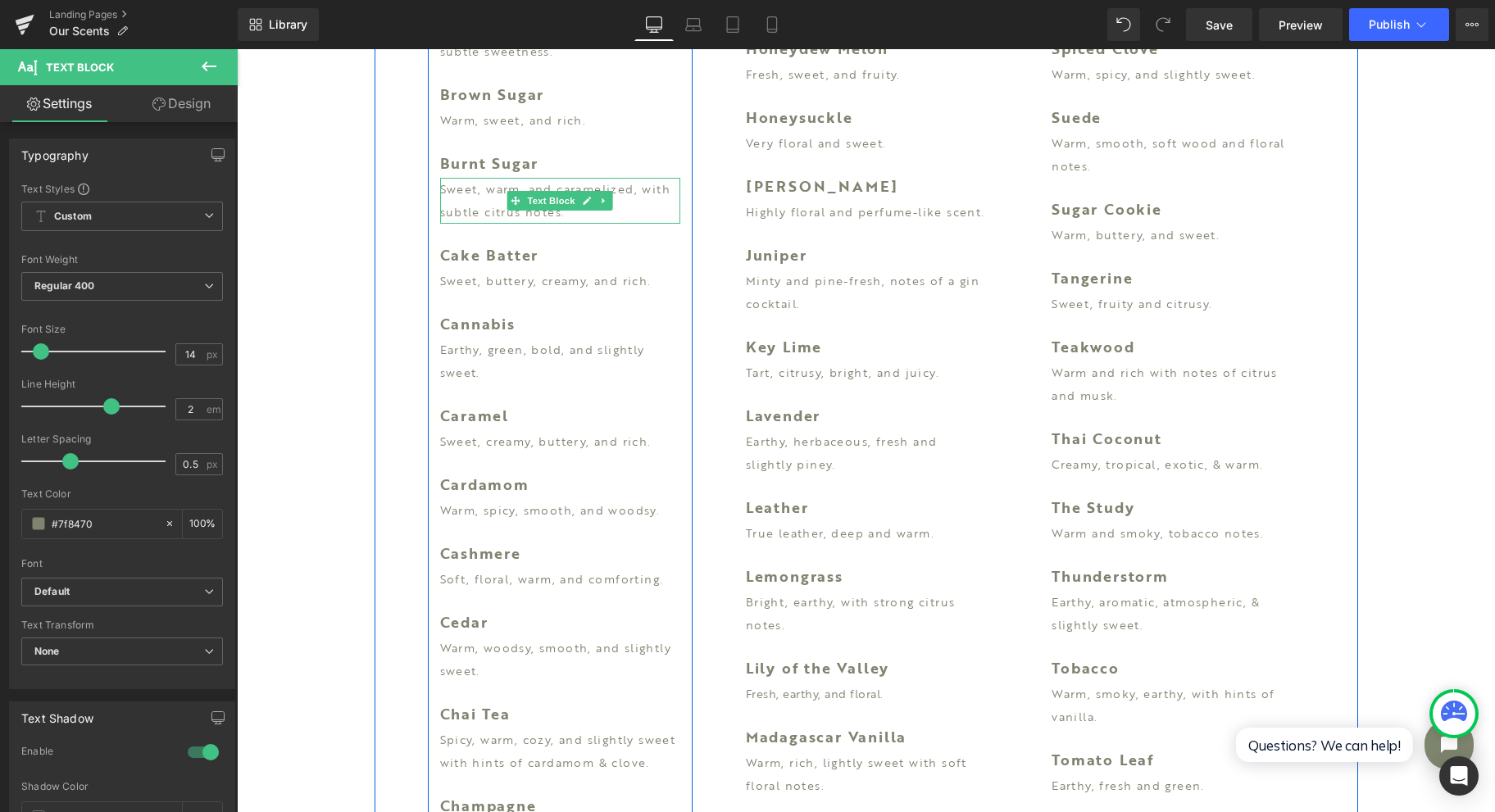
drag, startPoint x: 474, startPoint y: 205, endPoint x: 566, endPoint y: 214, distance: 92.4
click at [473, 205] on p "Sweet, warm, and caramelized, with subtle citrus notes." at bounding box center [561, 201] width 241 height 46
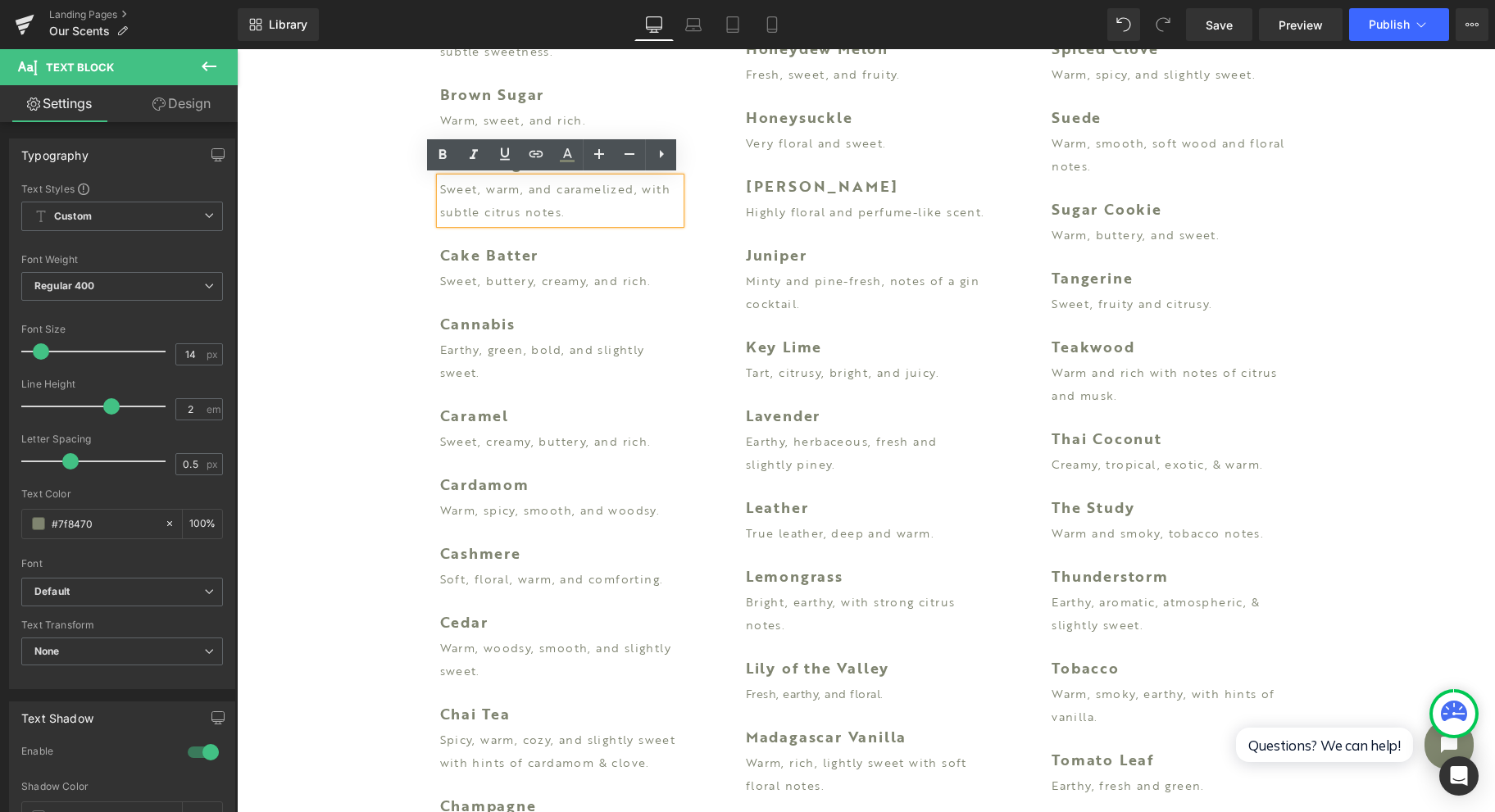
drag, startPoint x: 566, startPoint y: 214, endPoint x: 429, endPoint y: 185, distance: 140.0
click at [441, 185] on div "Sweet, warm, and caramelized, with subtle citrus notes." at bounding box center [561, 201] width 241 height 46
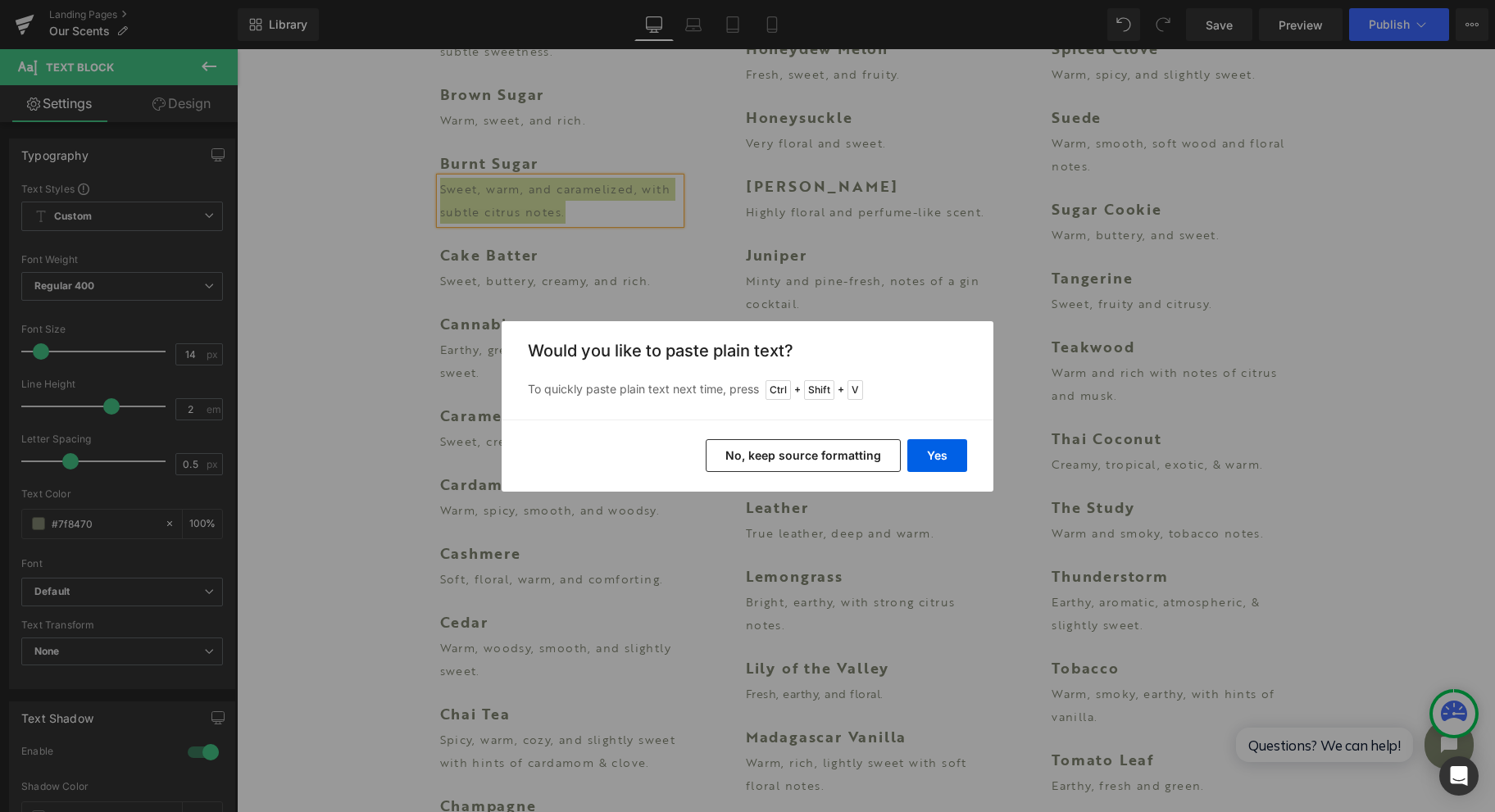
click at [960, 459] on button "Yes" at bounding box center [937, 456] width 60 height 33
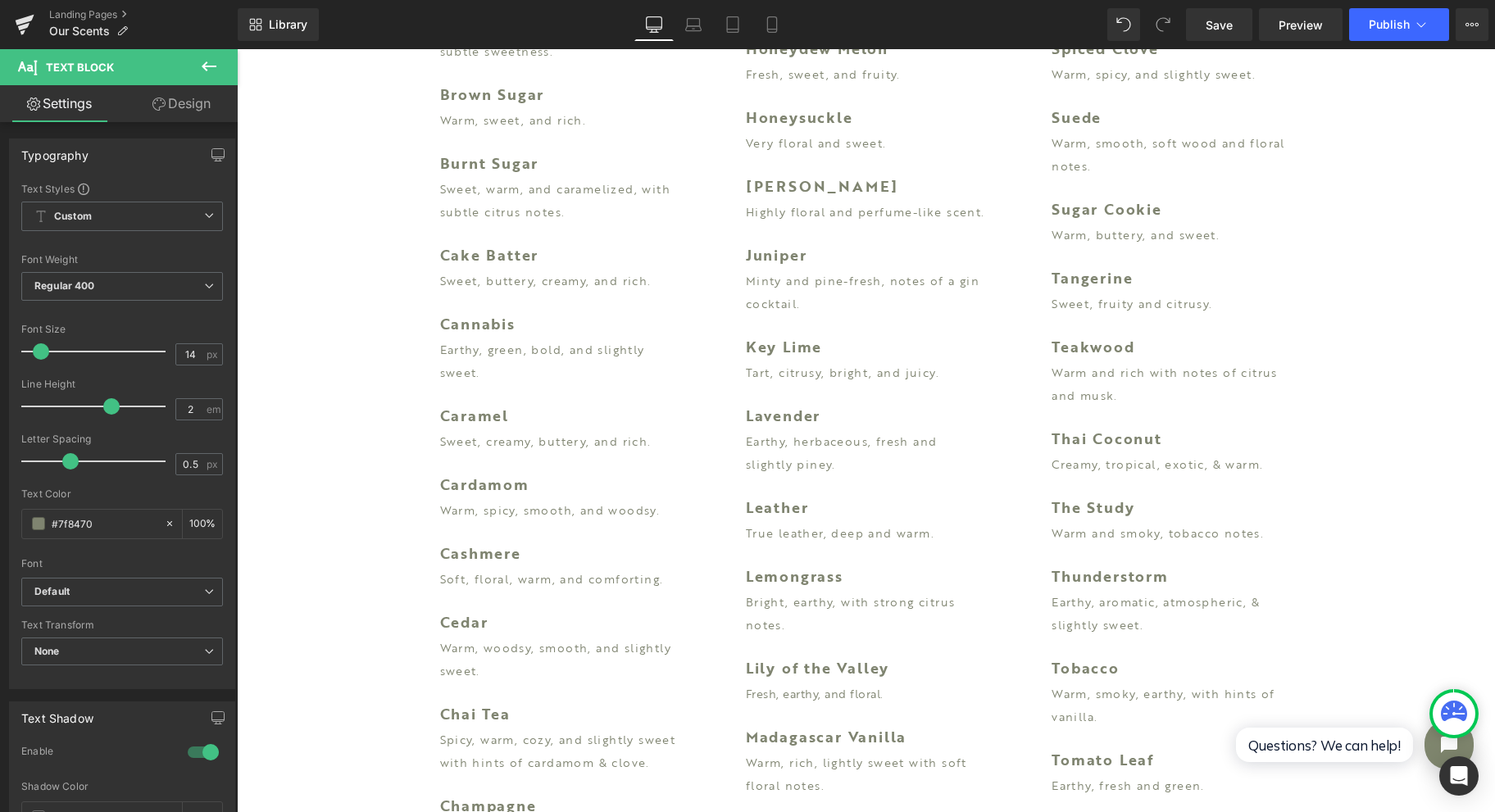
click at [1210, 22] on span "Save" at bounding box center [1220, 24] width 27 height 17
